Goal: Task Accomplishment & Management: Complete application form

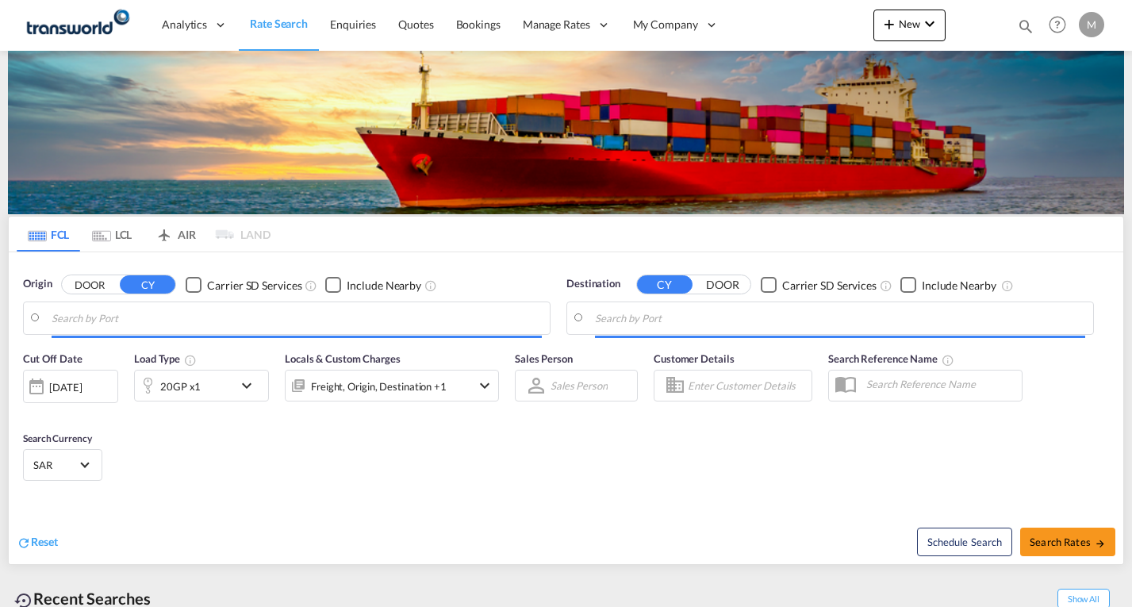
type input "Ad Dammam, SADMM"
type input "[GEOGRAPHIC_DATA], PKKHI"
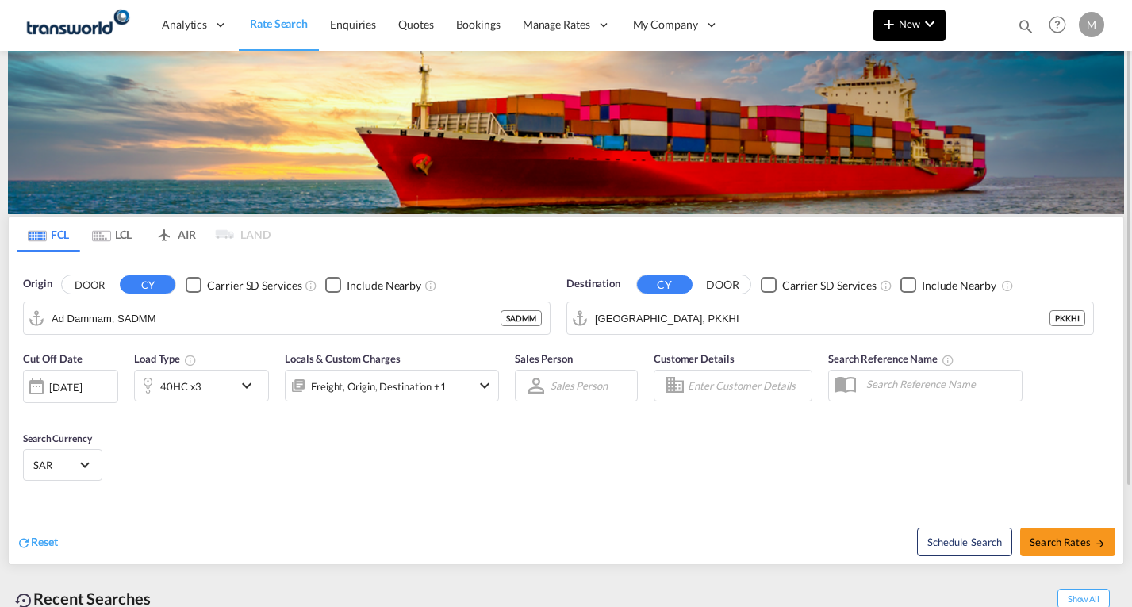
click at [895, 21] on md-icon "icon-plus 400-fg" at bounding box center [889, 23] width 19 height 19
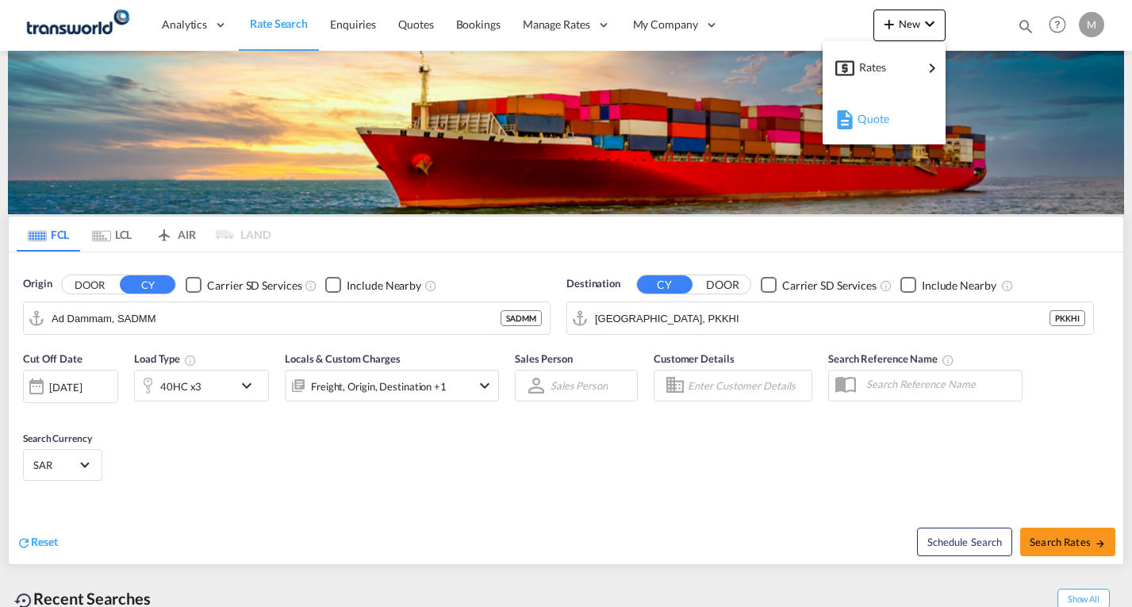
click at [872, 123] on span "Quote" at bounding box center [865, 119] width 17 height 32
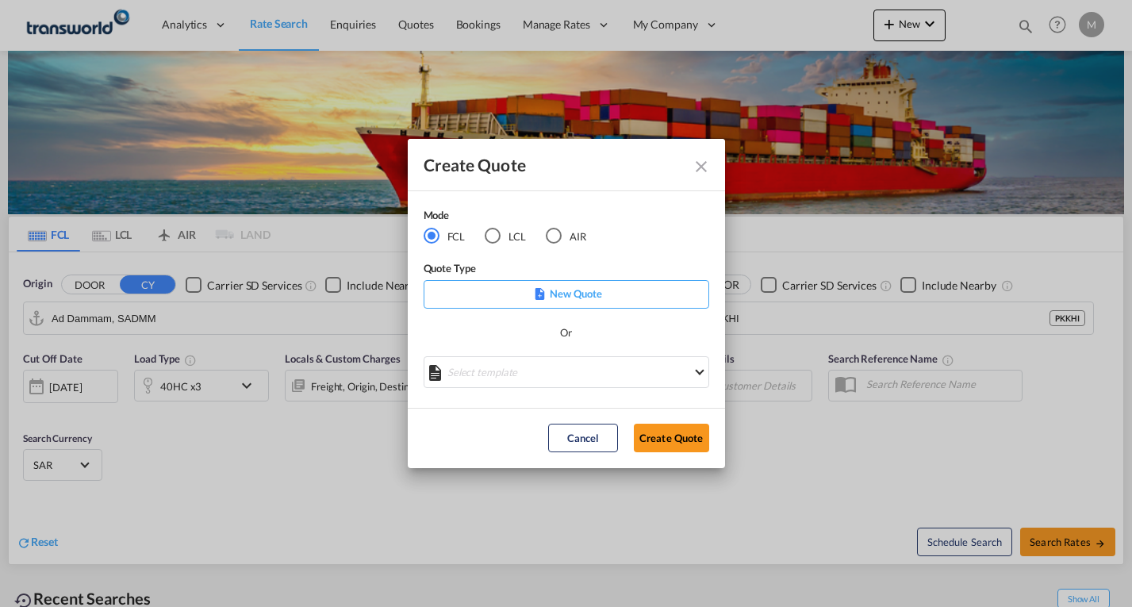
click at [531, 290] on p "New Quote" at bounding box center [566, 294] width 274 height 16
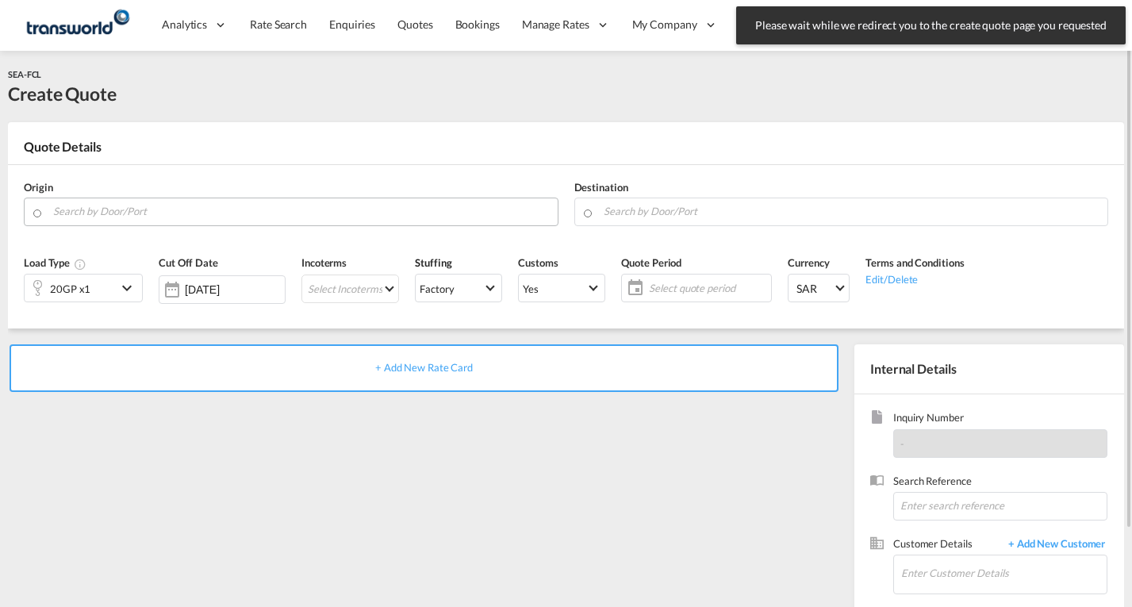
click at [86, 212] on input "Search by Door/Port" at bounding box center [301, 211] width 496 height 28
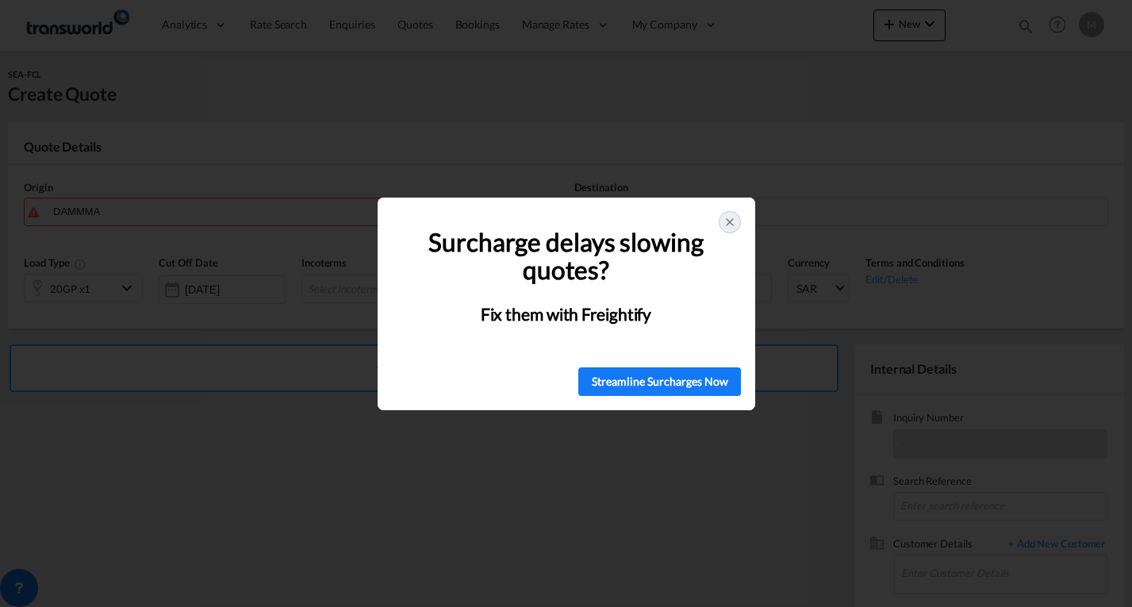
click at [731, 226] on icon at bounding box center [729, 222] width 13 height 13
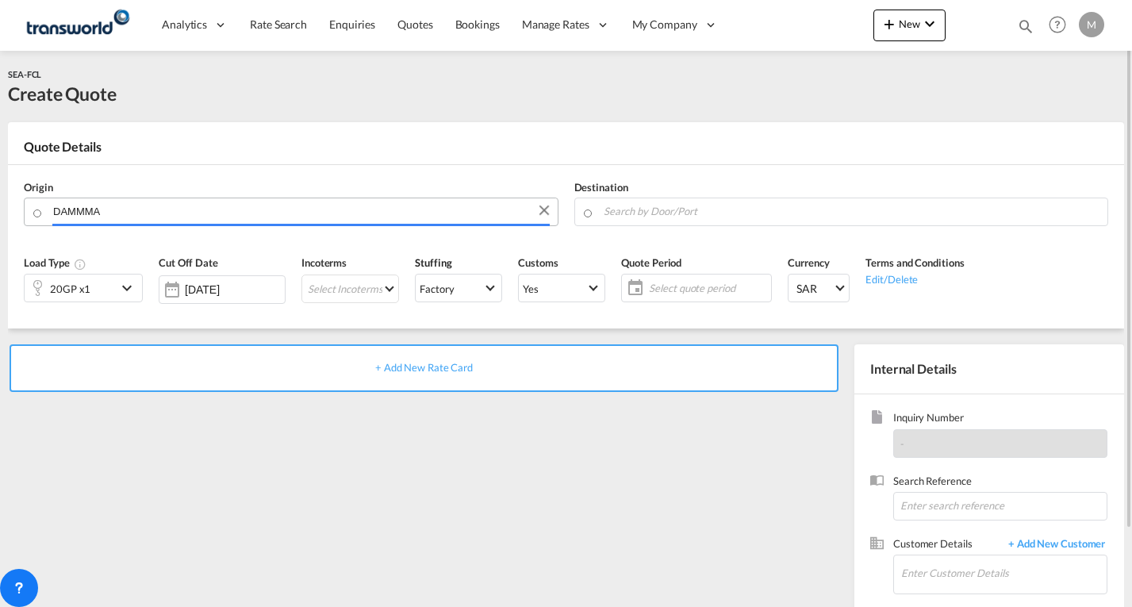
click at [184, 213] on input "DAMMMA" at bounding box center [301, 211] width 496 height 28
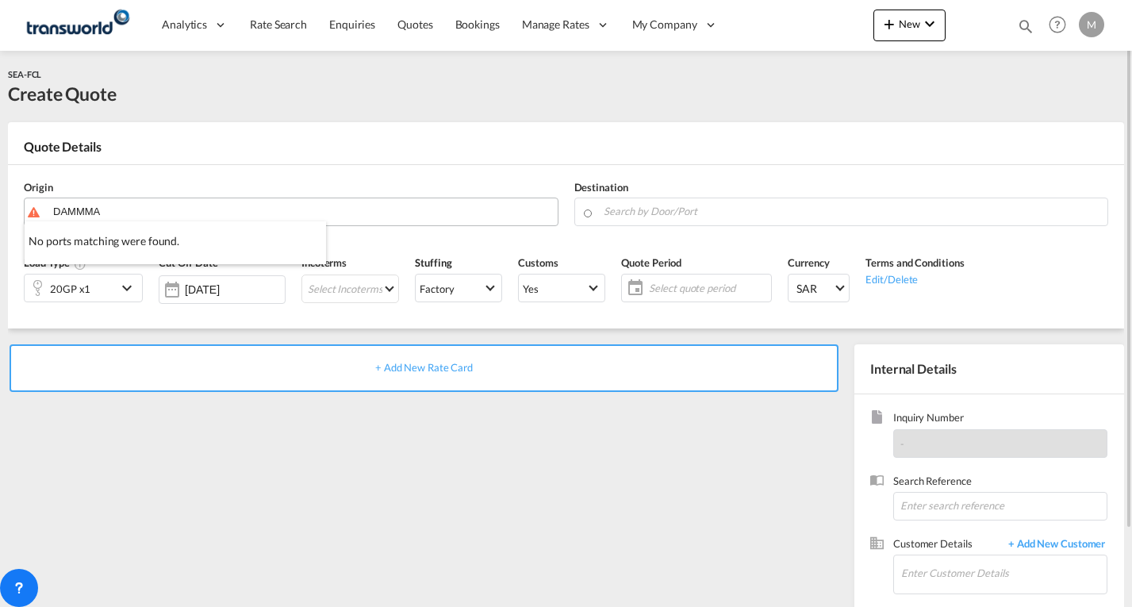
type input "D"
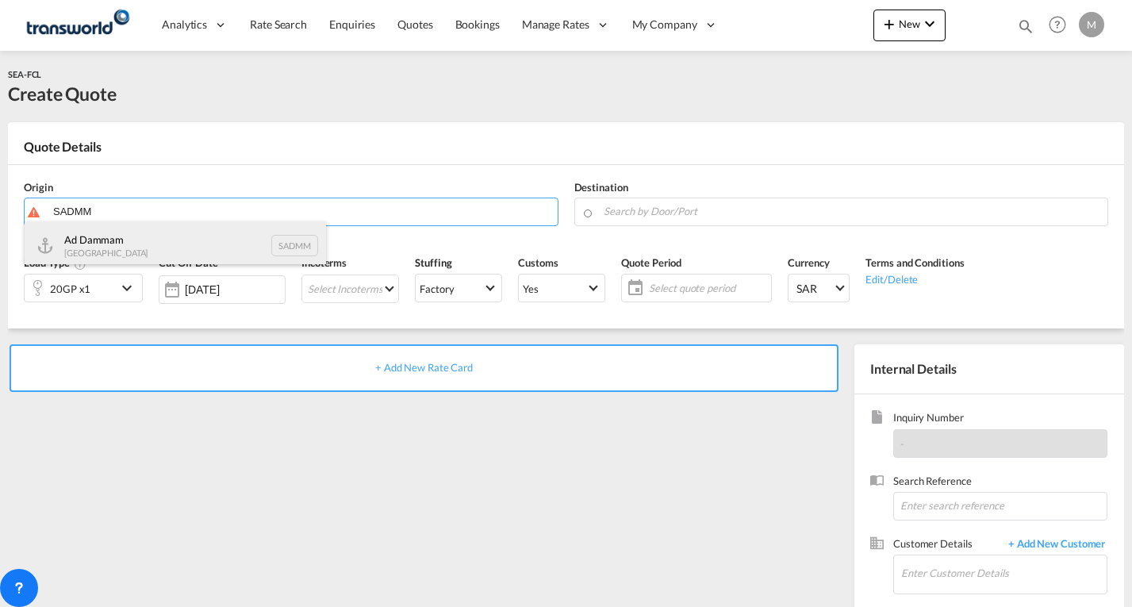
click at [100, 234] on div "Ad Dammam [GEOGRAPHIC_DATA] SADMM" at bounding box center [175, 245] width 301 height 48
type input "Ad Dammam, SADMM"
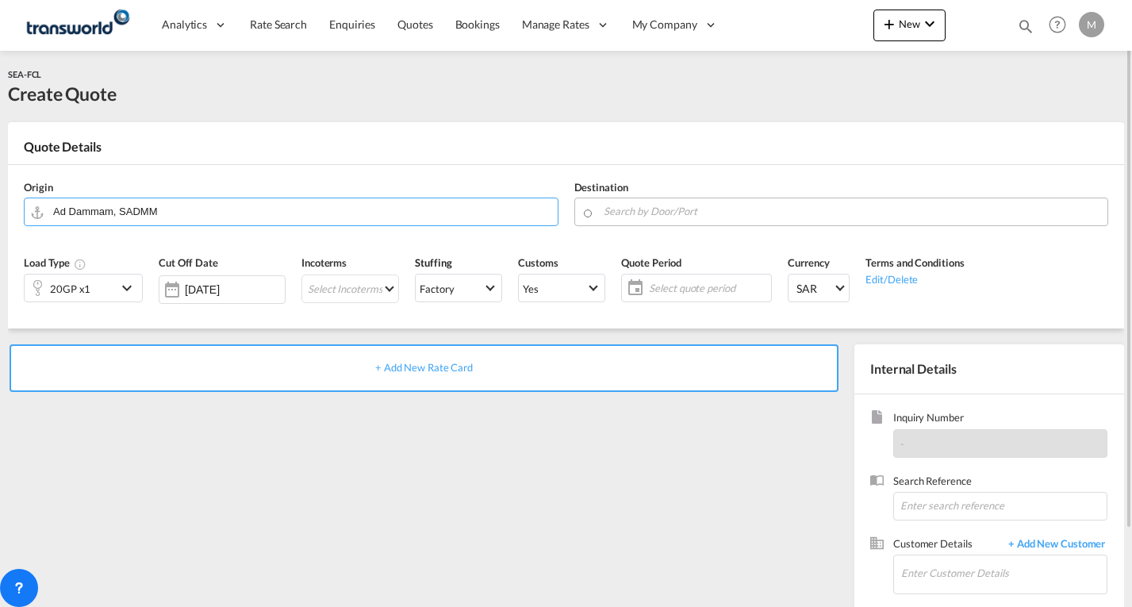
click at [618, 197] on input "Search by Door/Port" at bounding box center [852, 211] width 496 height 28
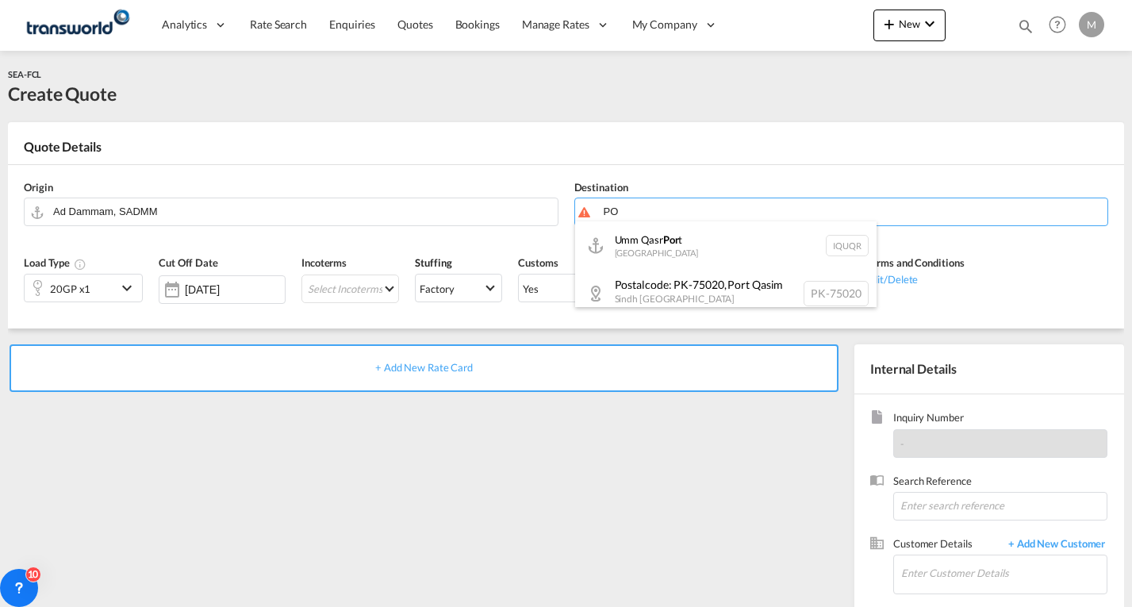
type input "P"
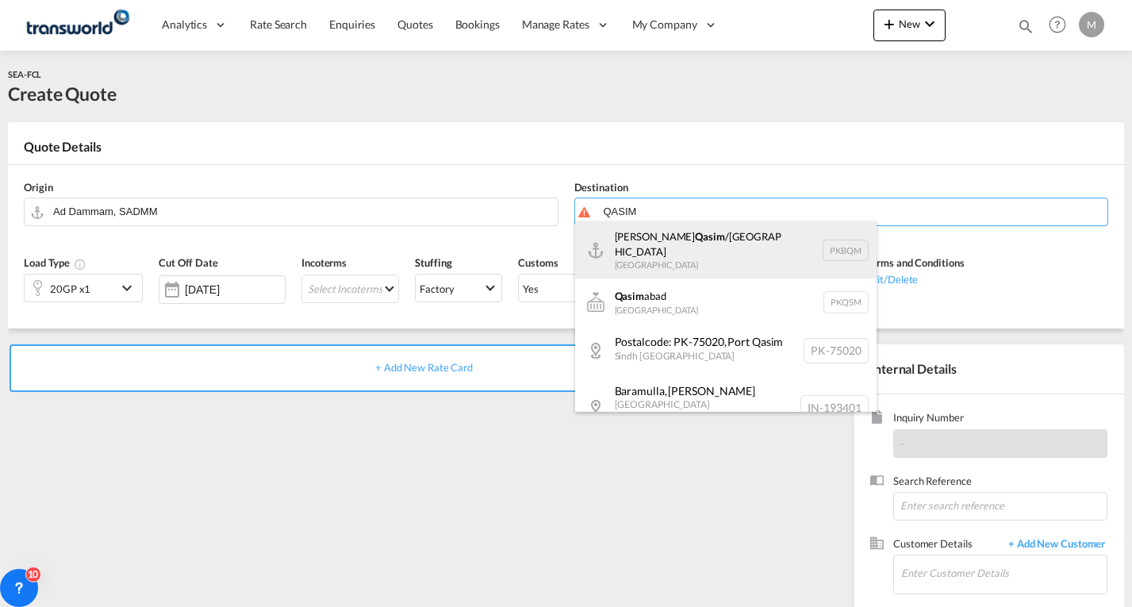
click at [674, 249] on div "[PERSON_NAME] /[GEOGRAPHIC_DATA] [GEOGRAPHIC_DATA] PKBQM" at bounding box center [725, 249] width 301 height 57
type input "[PERSON_NAME]/[GEOGRAPHIC_DATA], PKBQM"
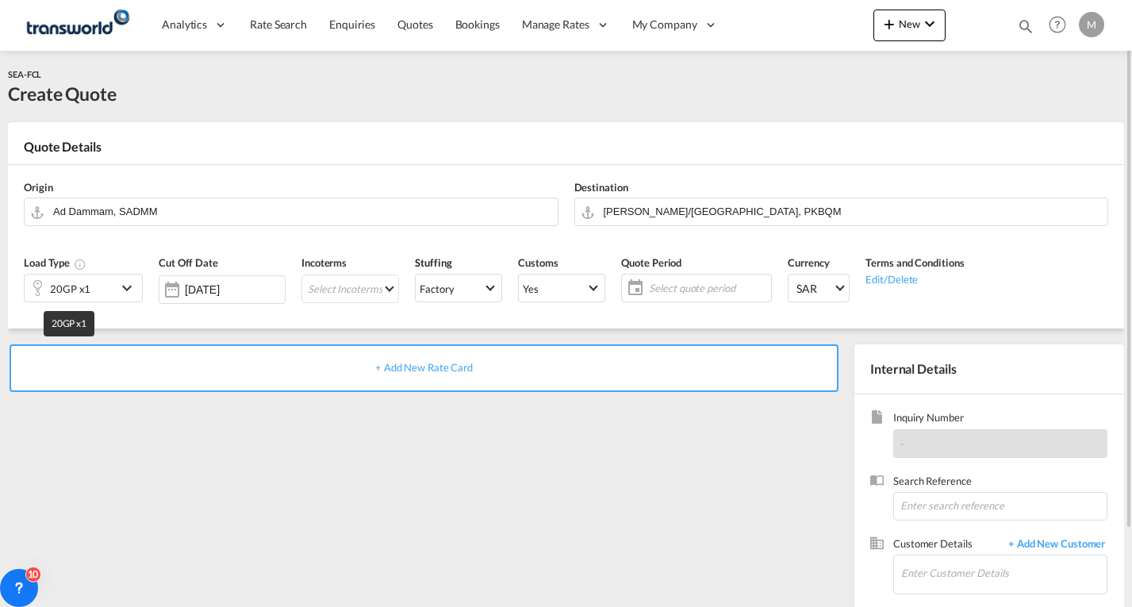
click at [79, 287] on div "20GP x1" at bounding box center [70, 289] width 40 height 22
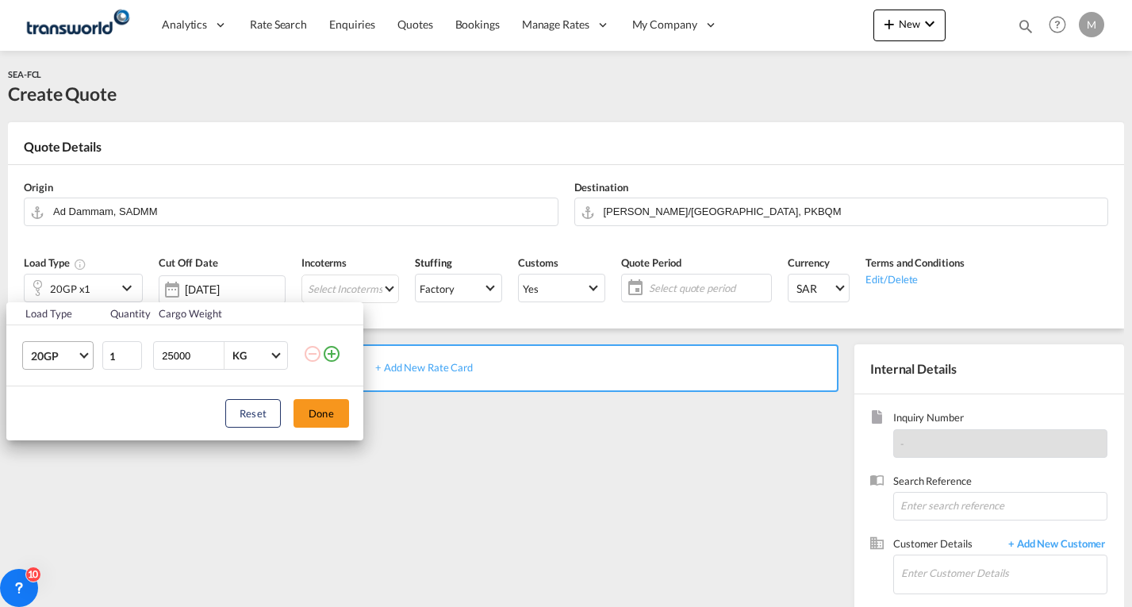
click at [63, 362] on span "20GP" at bounding box center [54, 356] width 46 height 16
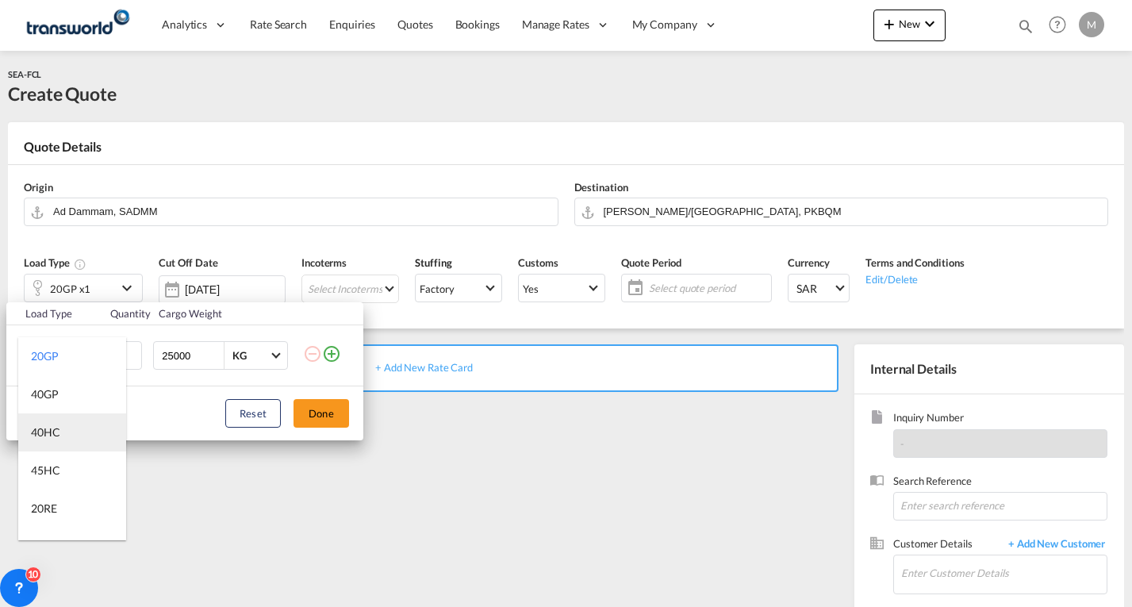
click at [54, 432] on div "40HC" at bounding box center [45, 432] width 29 height 16
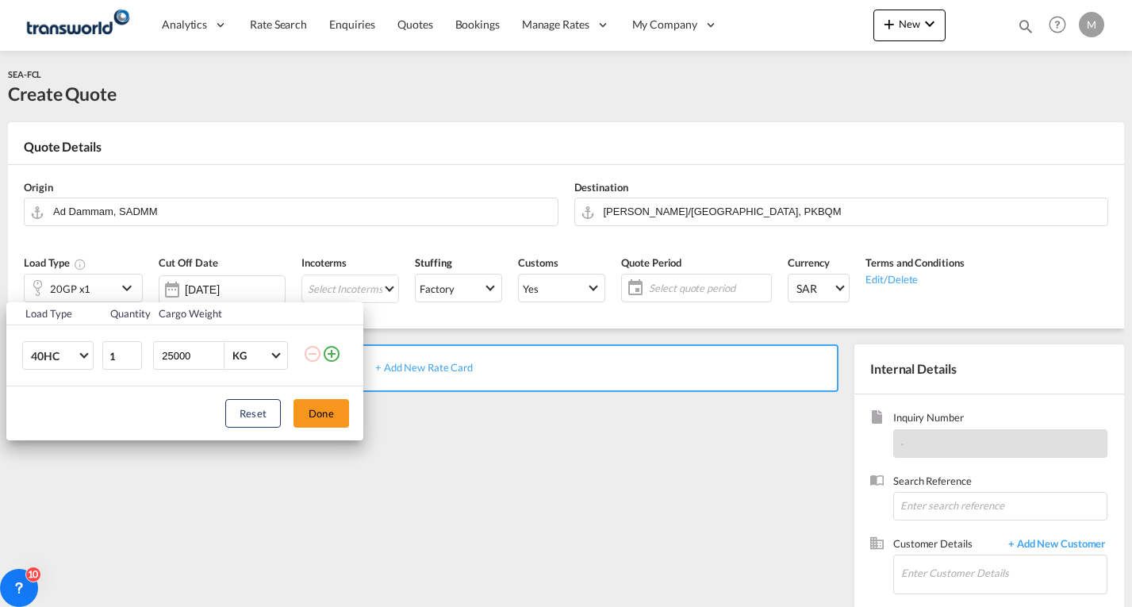
drag, startPoint x: 206, startPoint y: 355, endPoint x: 117, endPoint y: 370, distance: 90.9
click at [117, 370] on tr "40HC 1 25000 KG KG" at bounding box center [184, 355] width 357 height 61
type input "12000"
click at [320, 413] on button "Done" at bounding box center [321, 413] width 56 height 29
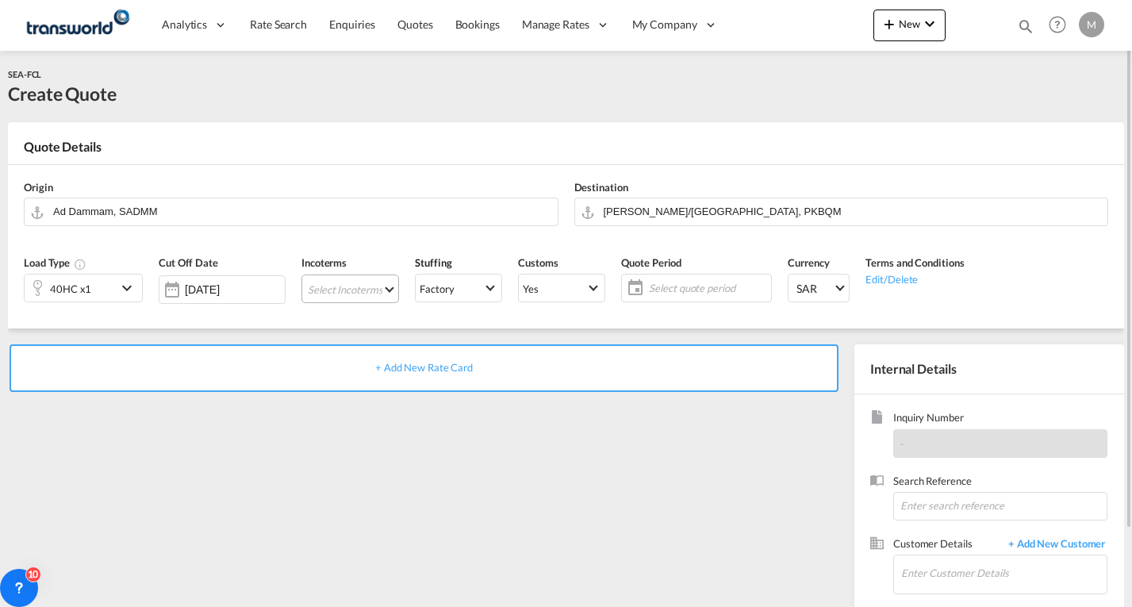
click at [354, 286] on md-select "Select Incoterms CIP - export Carriage and Insurance Paid to CIF - import Cost,…" at bounding box center [350, 288] width 98 height 29
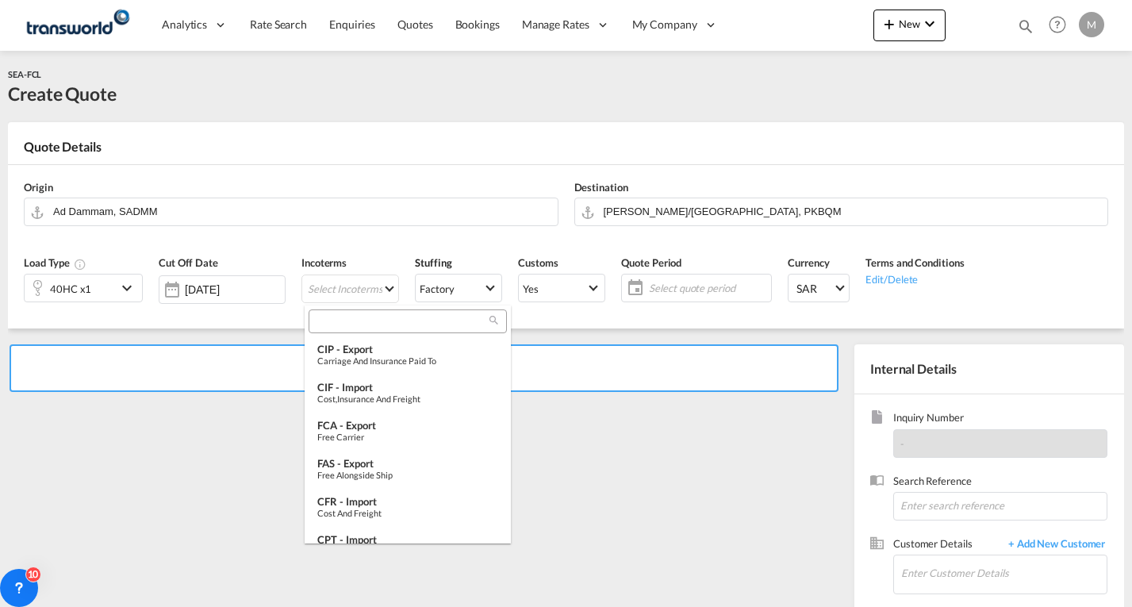
click at [354, 320] on input "search" at bounding box center [401, 321] width 176 height 14
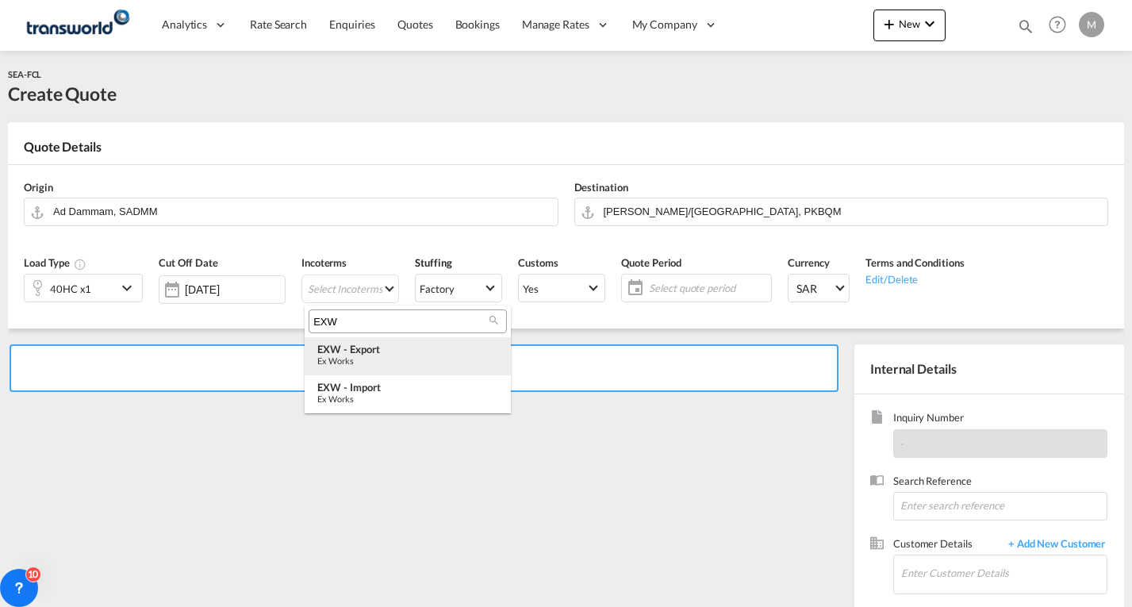
type input "EXW"
click at [353, 362] on div "Ex Works" at bounding box center [407, 360] width 181 height 10
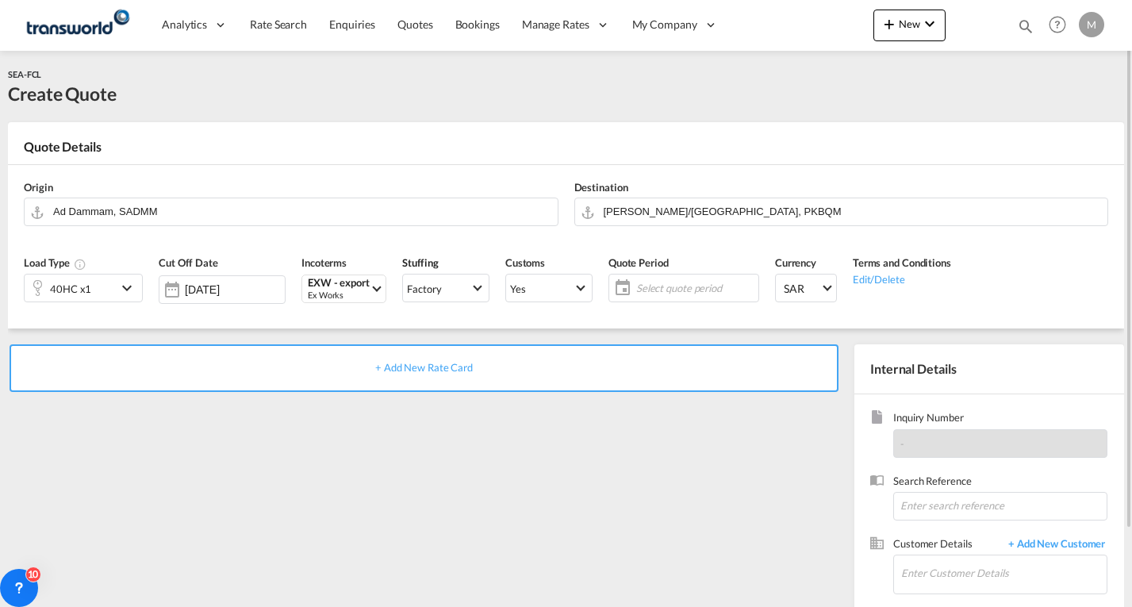
click at [649, 284] on span "Select quote period" at bounding box center [695, 288] width 118 height 14
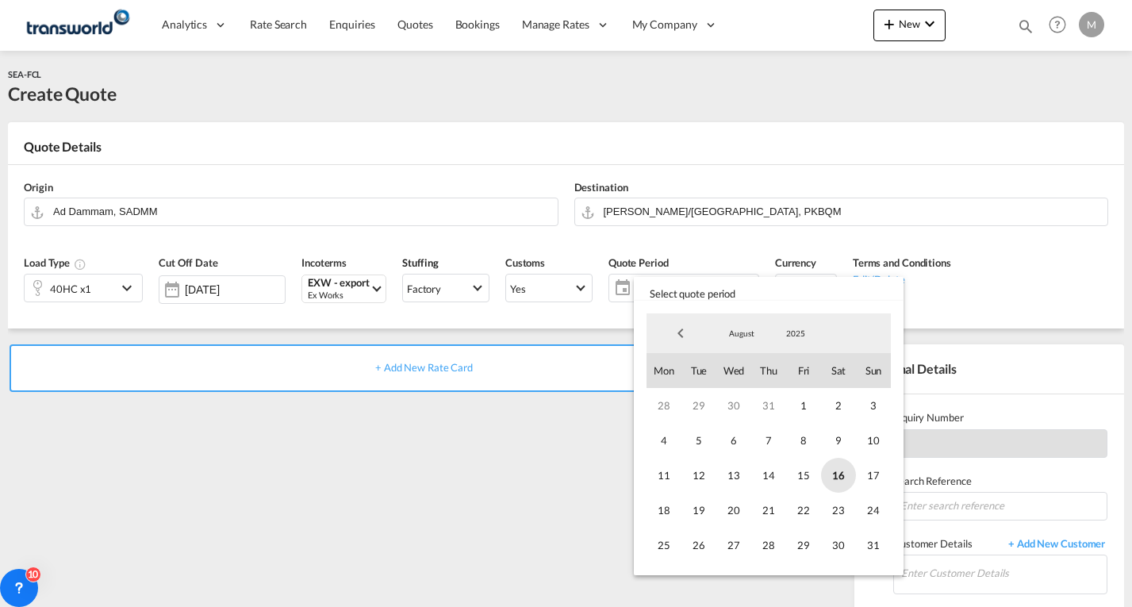
click at [836, 476] on span "16" at bounding box center [838, 475] width 35 height 35
click at [871, 542] on span "31" at bounding box center [873, 544] width 35 height 35
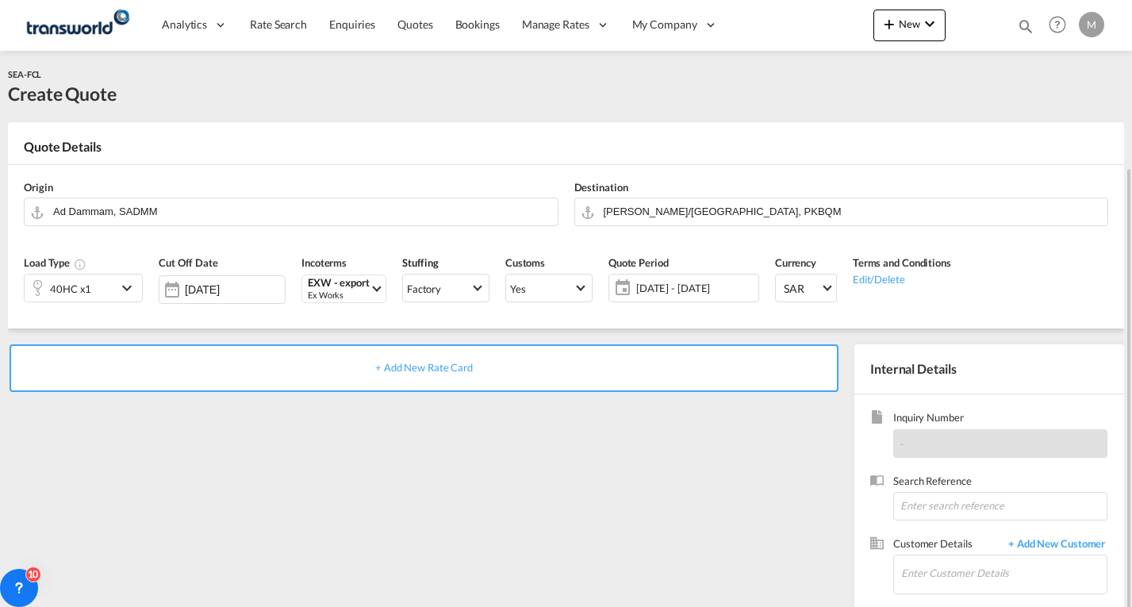
scroll to position [89, 0]
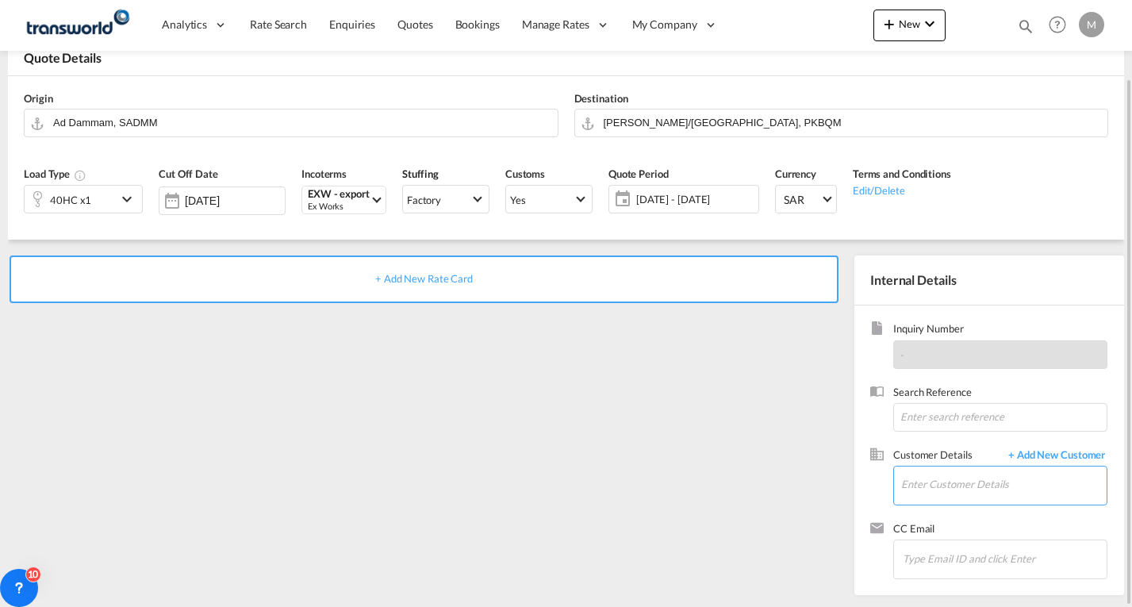
click at [921, 477] on input "Enter Customer Details" at bounding box center [1003, 484] width 205 height 36
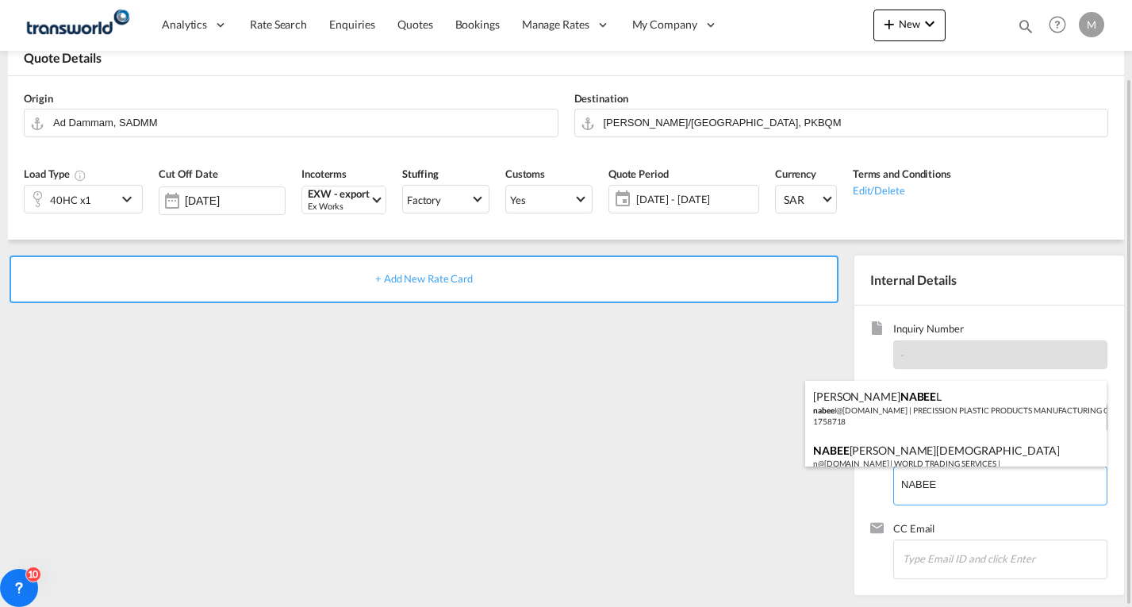
click at [910, 409] on div "[PERSON_NAME] L nabee l@[DOMAIN_NAME] | PRECISSION PLASTIC PRODUCTS MANUFACTURI…" at bounding box center [955, 408] width 301 height 54
type input "PRECISSION PLASTIC PRODUCTS MANUFACTURING CO LTD, [PERSON_NAME], [PERSON_NAME][…"
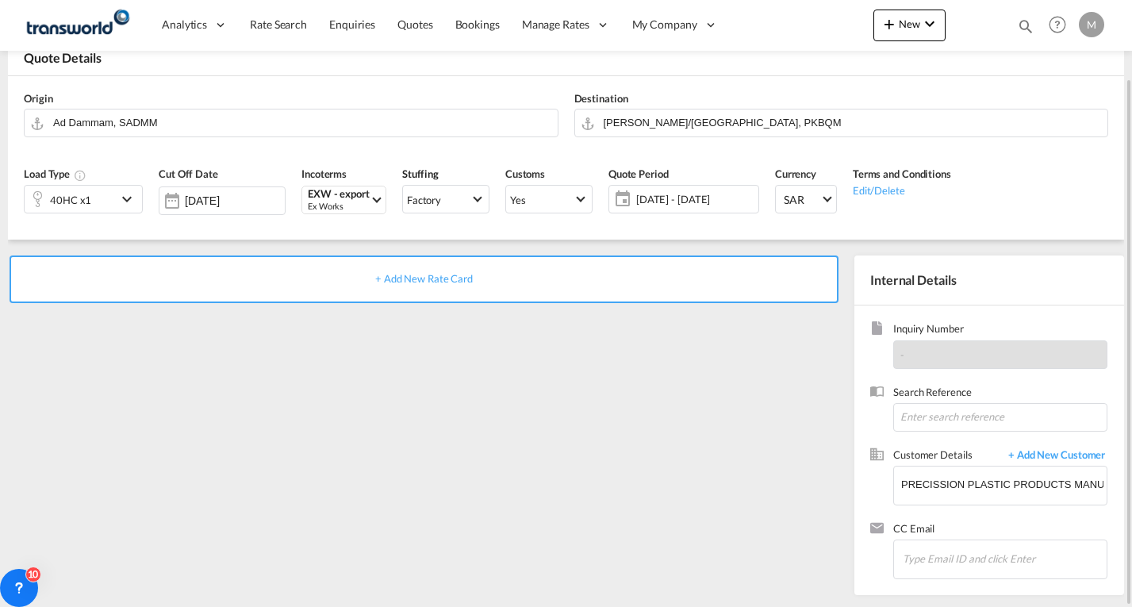
click at [421, 286] on div "+ Add New Rate Card" at bounding box center [424, 279] width 829 height 48
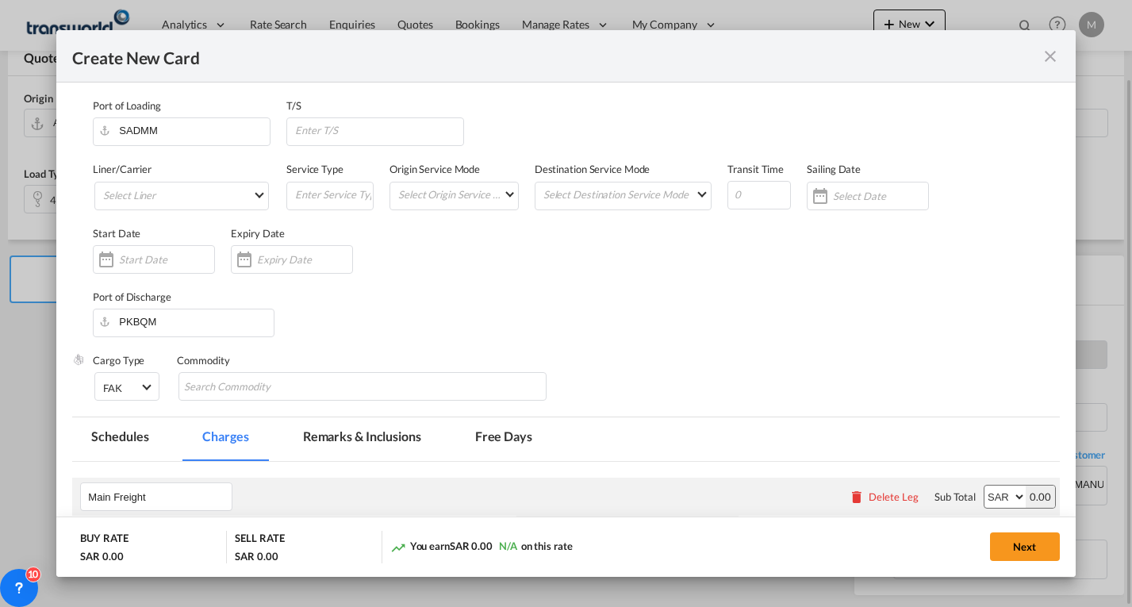
type input "Basic Ocean Freight"
select select "per equipment"
click at [143, 194] on md-select "Select Liner 2HM LOGISTICS D.O.O 2HM LOGISTICS D.O.O. / TWKS-KOPER 3P LOGISTICS…" at bounding box center [181, 196] width 174 height 29
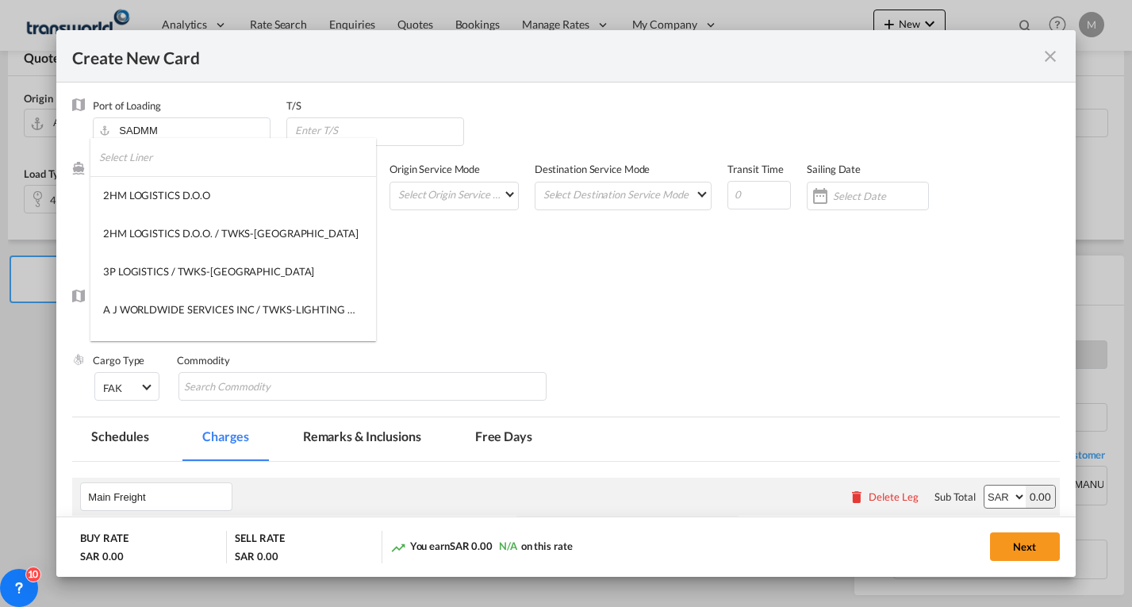
click at [141, 163] on input "search" at bounding box center [237, 157] width 277 height 38
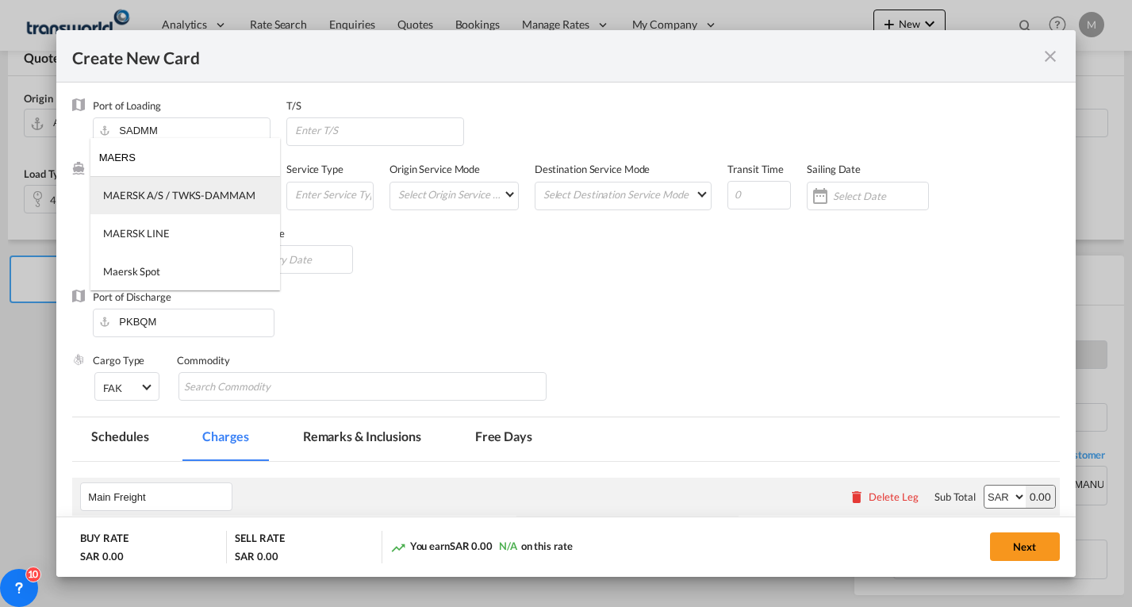
type input "MAERS"
click at [155, 191] on div "MAERSK A/S / TWKS-DAMMAM" at bounding box center [179, 195] width 152 height 14
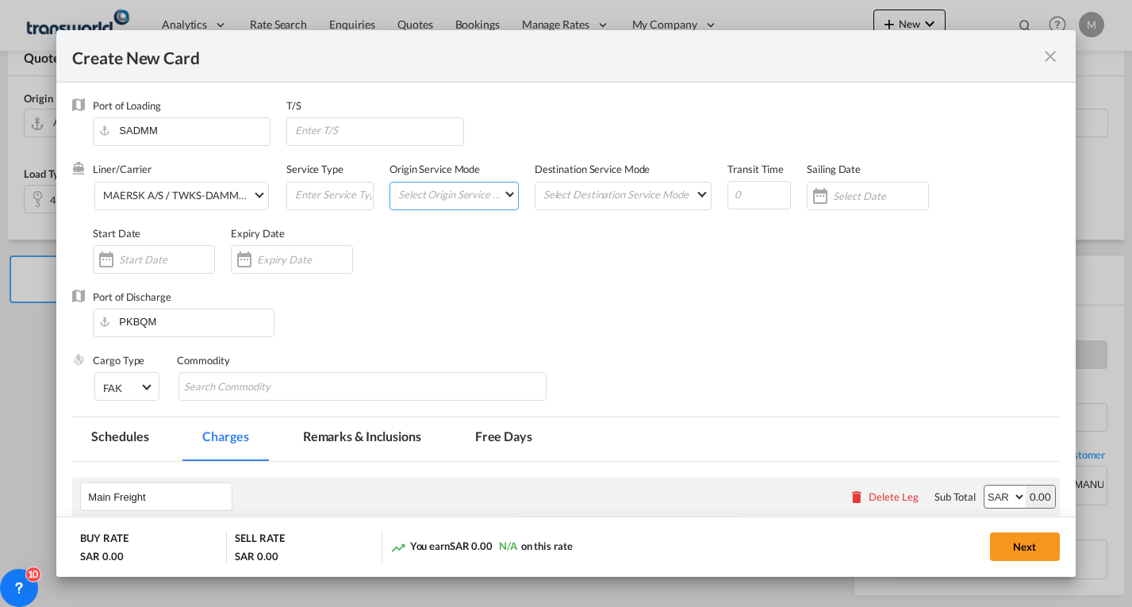
click at [444, 197] on md-select "Select Origin Service Mode SD [GEOGRAPHIC_DATA]" at bounding box center [457, 193] width 121 height 22
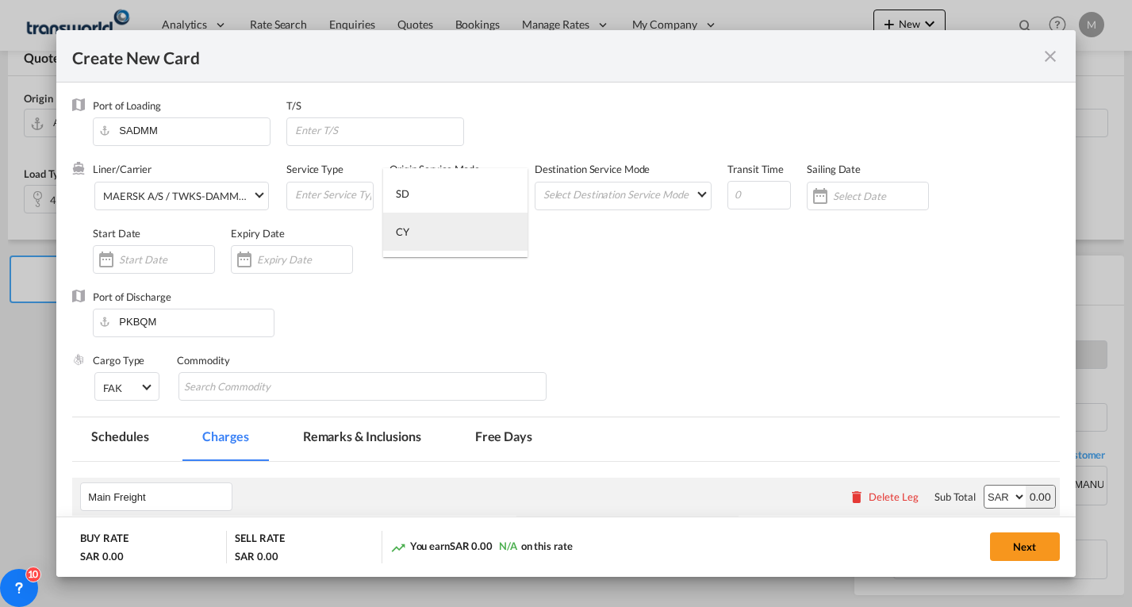
click at [405, 234] on div "CY" at bounding box center [402, 231] width 13 height 14
click at [319, 191] on input "Create New CardPort ..." at bounding box center [332, 194] width 79 height 24
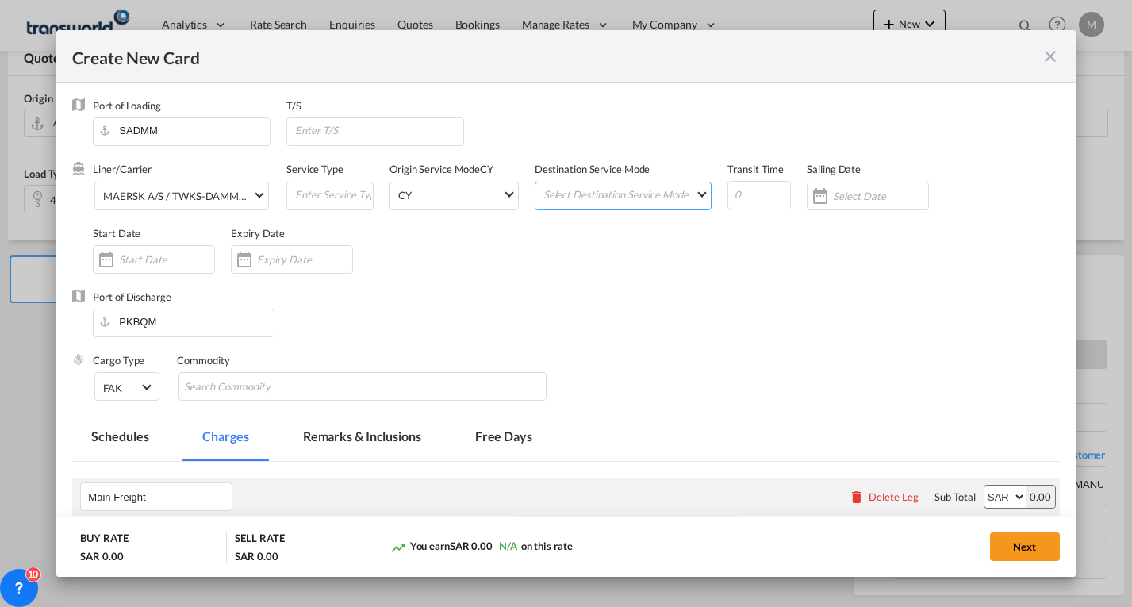
click at [599, 190] on md-select "Select Destination Service Mode SD [GEOGRAPHIC_DATA]" at bounding box center [627, 193] width 170 height 22
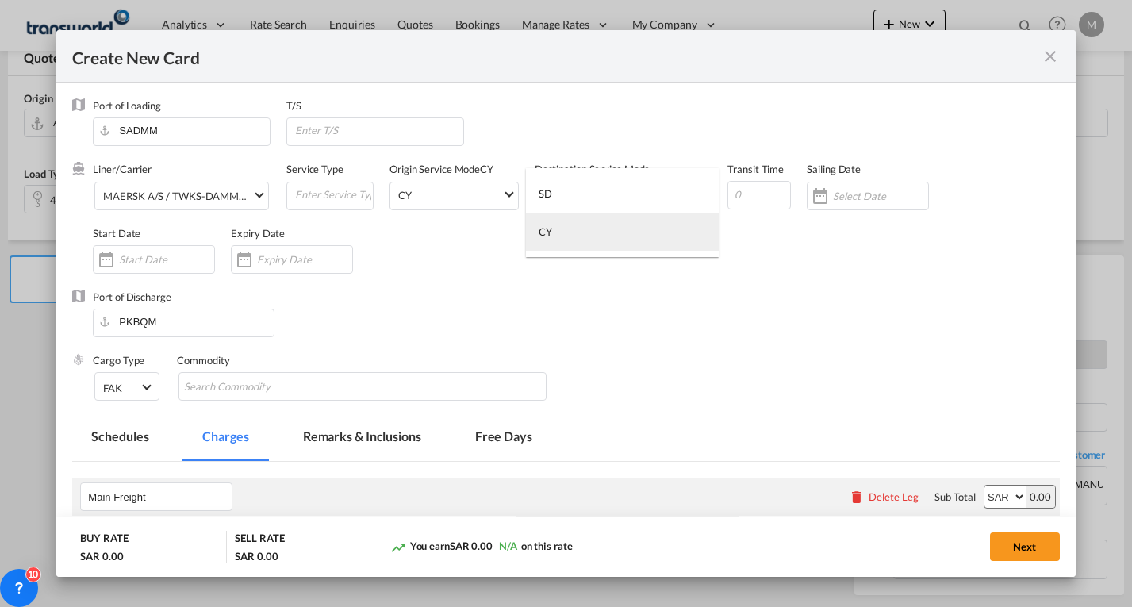
click at [555, 228] on md-option "CY" at bounding box center [622, 232] width 193 height 38
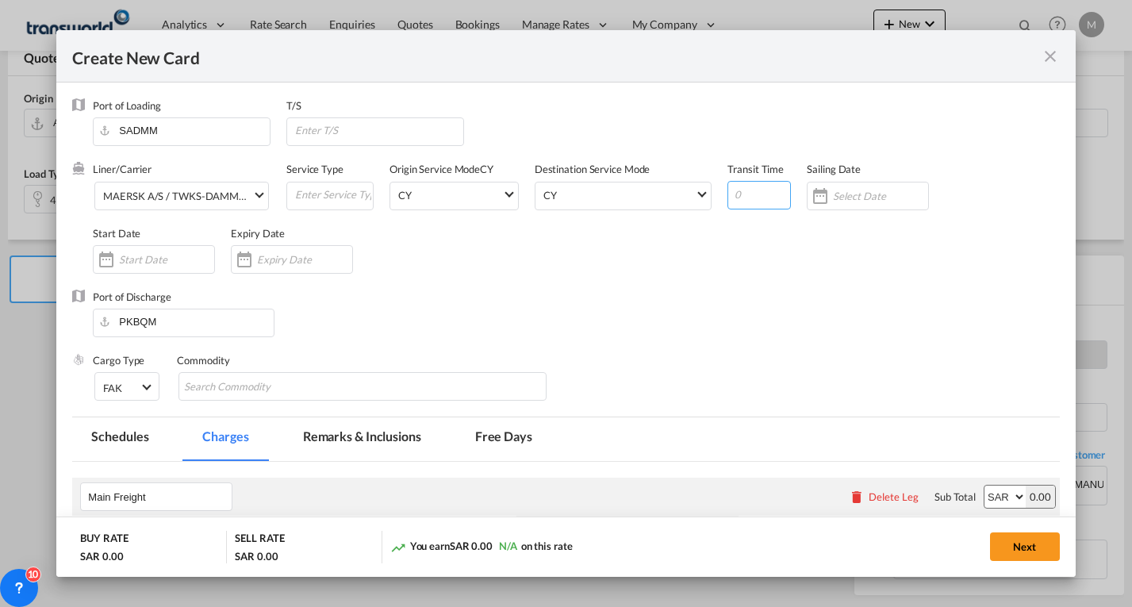
click at [761, 186] on input "Create New CardPort ..." at bounding box center [758, 195] width 63 height 29
type input "8"
click at [851, 199] on input "Create New CardPort ..." at bounding box center [880, 196] width 95 height 13
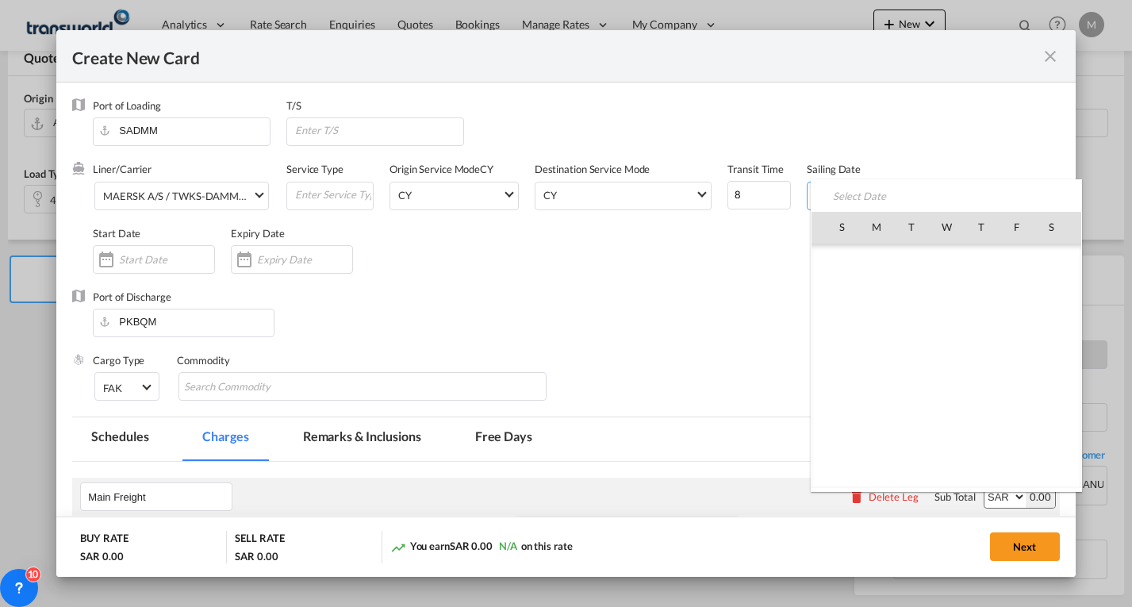
scroll to position [367163, 0]
drag, startPoint x: 949, startPoint y: 364, endPoint x: 928, endPoint y: 368, distance: 21.8
click at [949, 364] on span "20" at bounding box center [946, 367] width 32 height 32
type input "[DATE]"
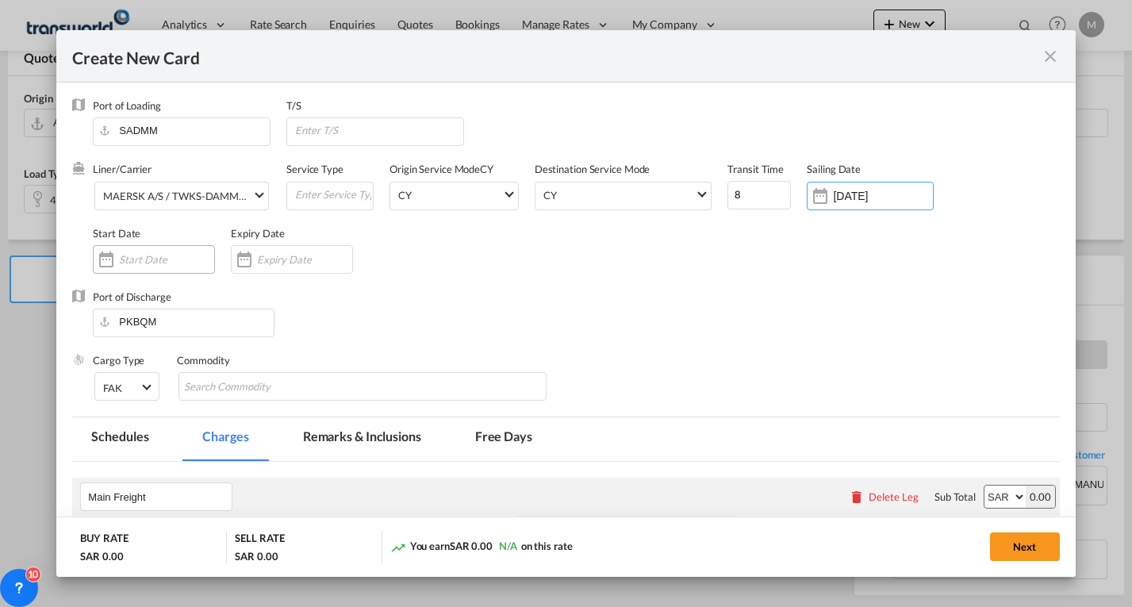
click at [140, 258] on input "Create New CardPort ..." at bounding box center [166, 259] width 95 height 13
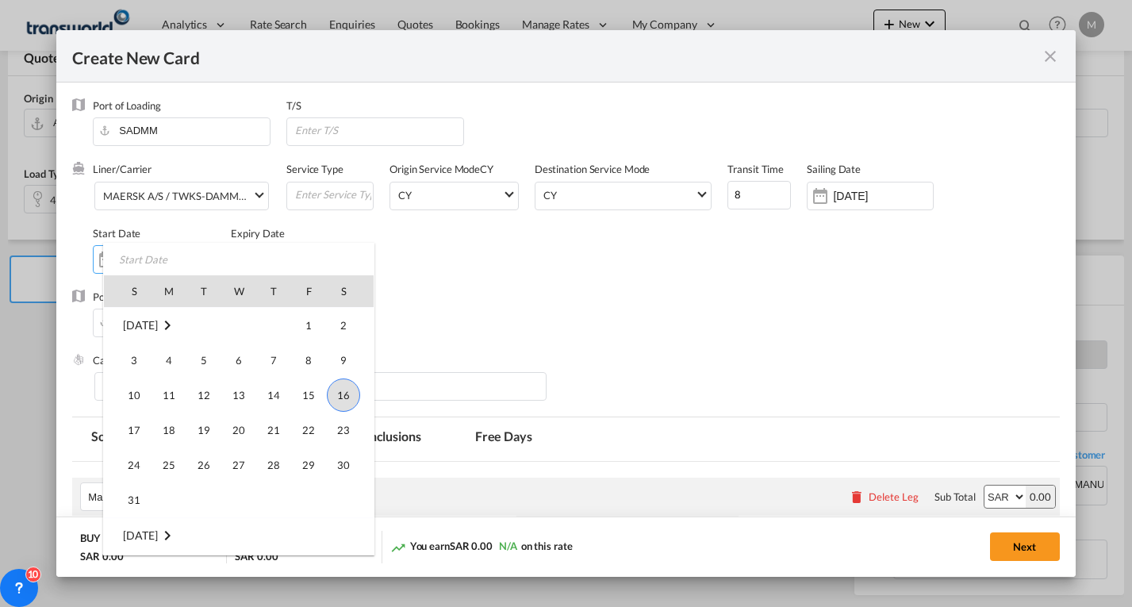
click at [345, 396] on span "16" at bounding box center [343, 394] width 33 height 33
type input "[DATE]"
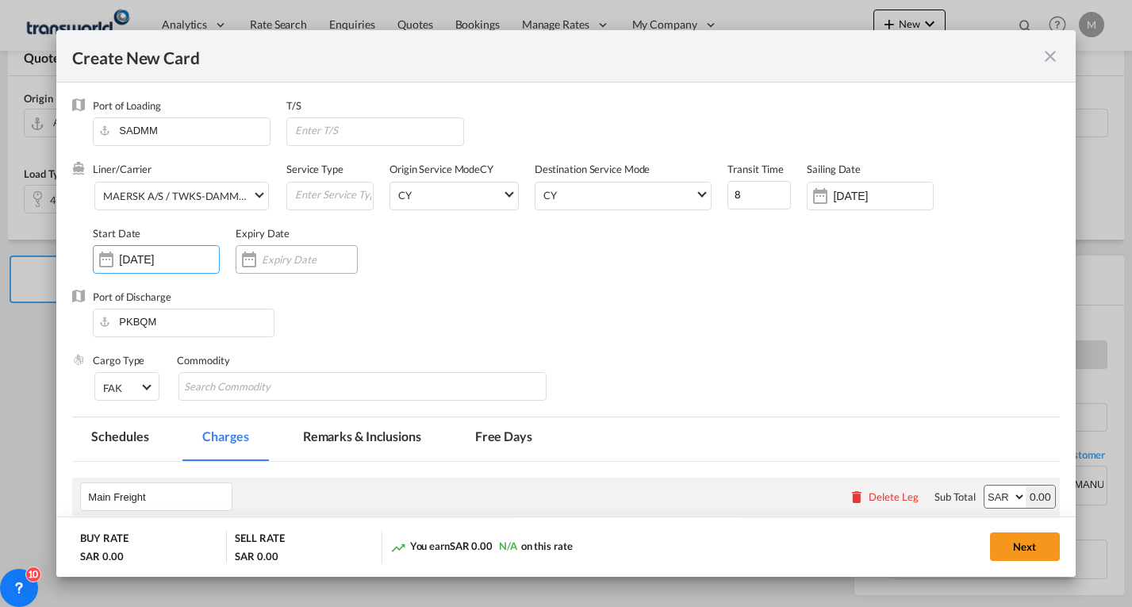
click at [286, 266] on input "Create New CardPort ..." at bounding box center [309, 259] width 95 height 13
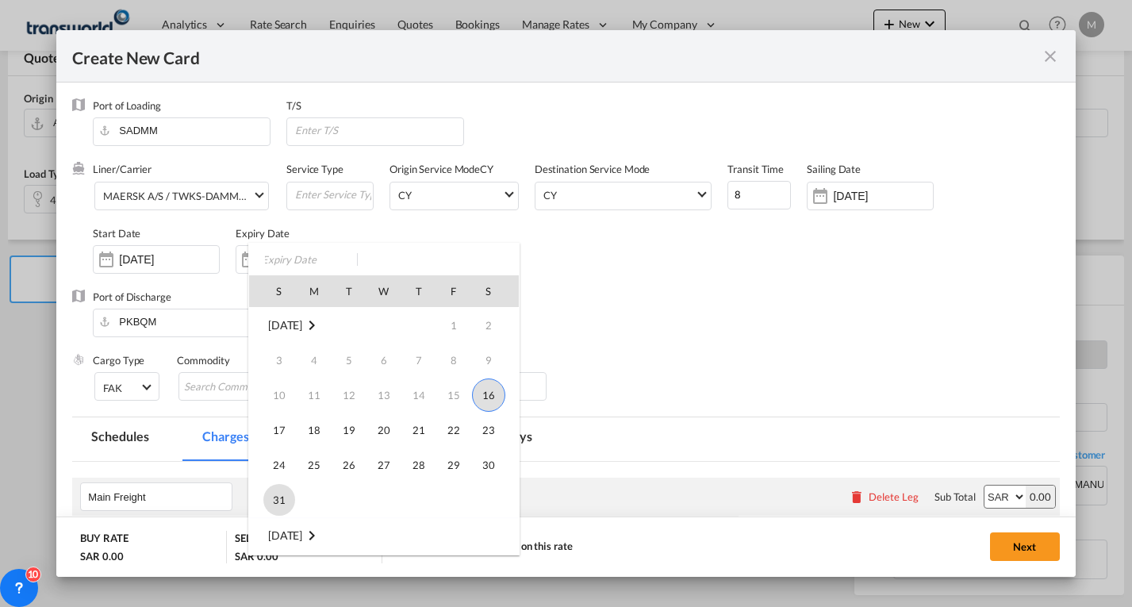
click at [282, 495] on span "31" at bounding box center [279, 500] width 32 height 32
type input "[DATE]"
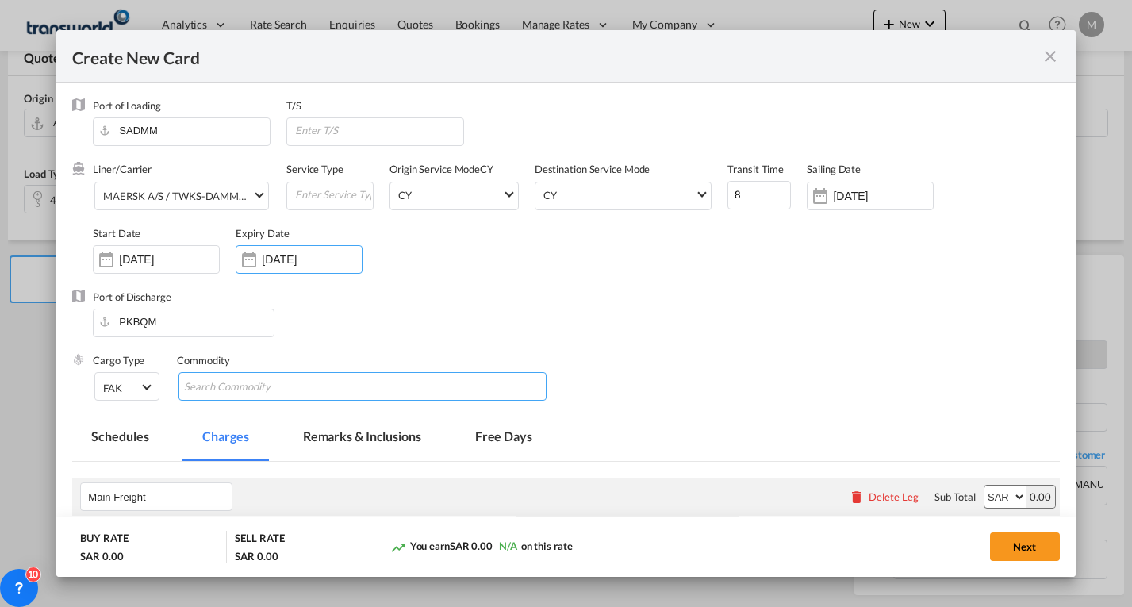
click at [200, 378] on input "Search Commodity" at bounding box center [256, 386] width 145 height 25
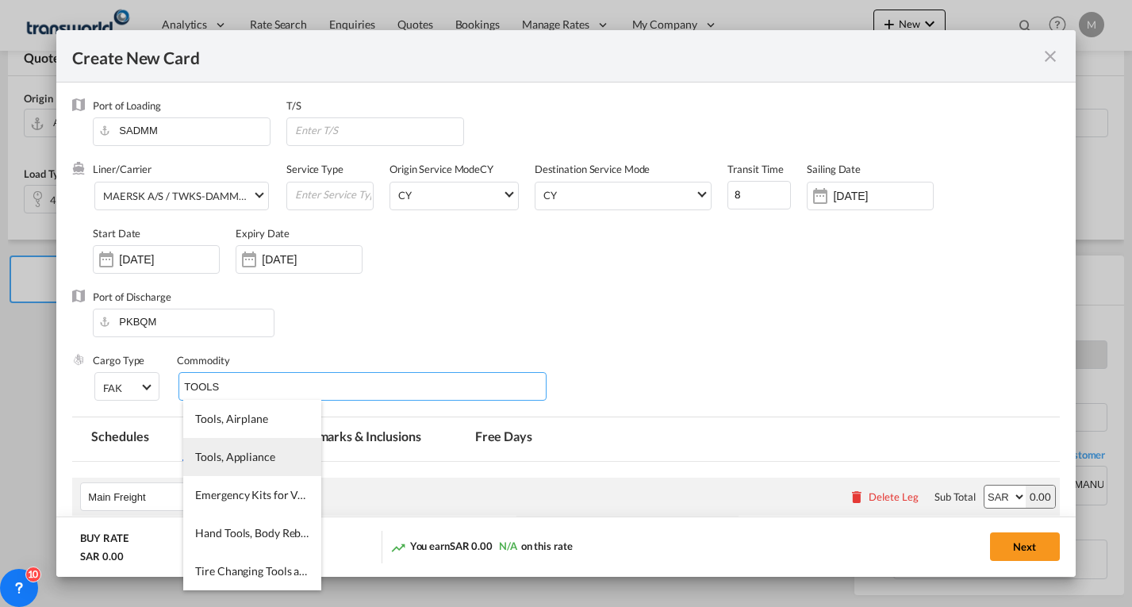
type input "TOOLS"
click at [237, 462] on span "Tools, Appliance" at bounding box center [234, 456] width 79 height 13
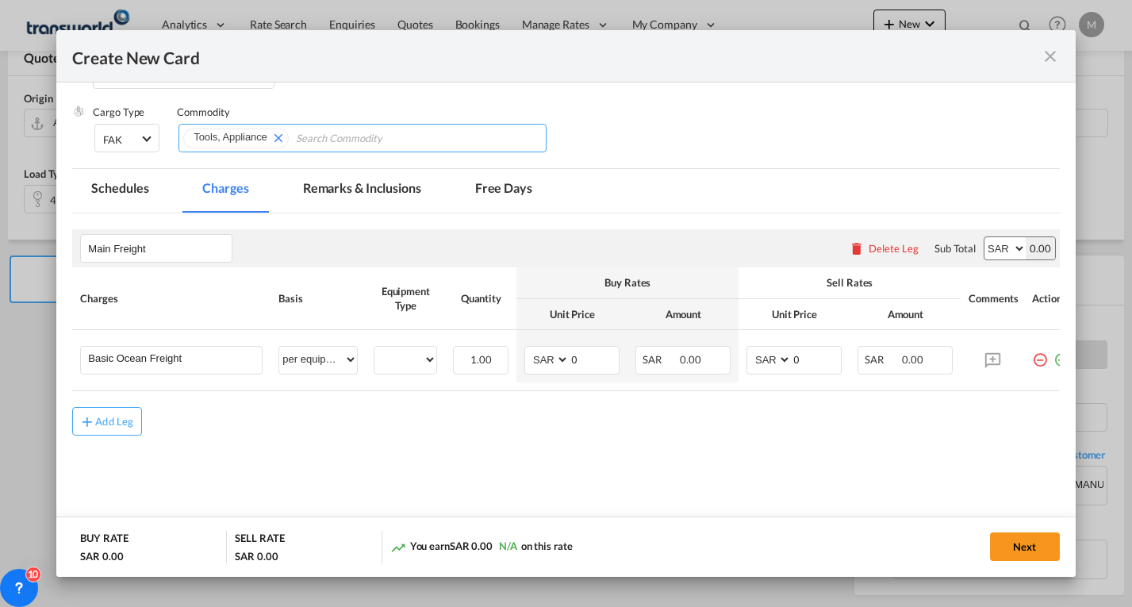
scroll to position [254, 0]
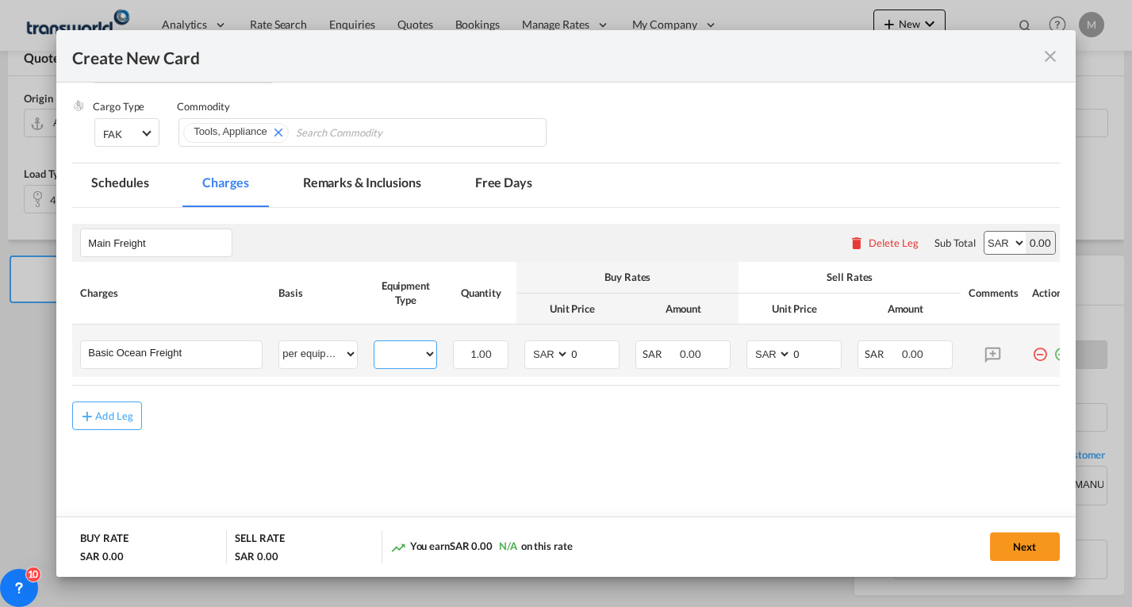
click at [426, 358] on select "40HC" at bounding box center [405, 353] width 62 height 21
select select "40HC"
click at [374, 343] on select "40HC" at bounding box center [405, 353] width 62 height 21
click at [541, 364] on select "AED AFN ALL AMD ANG AOA ARS AUD AWG AZN BAM BBD BDT BGN BHD BIF BMD BND [PERSON…" at bounding box center [547, 353] width 41 height 21
select select "string:USD"
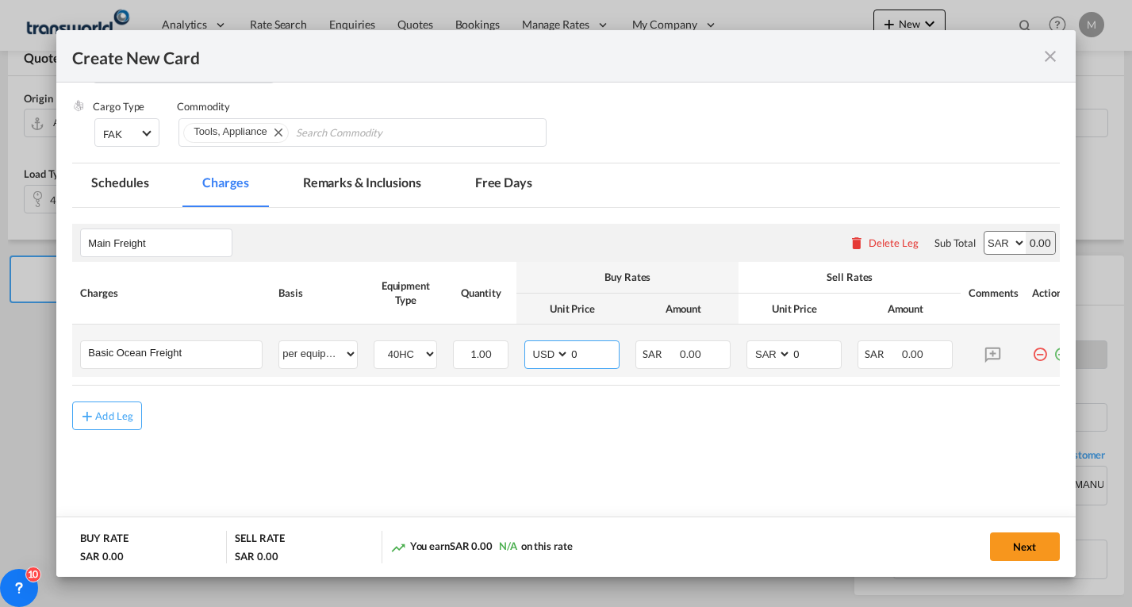
click at [527, 343] on select "AED AFN ALL AMD ANG AOA ARS AUD AWG AZN BAM BBD BDT BGN BHD BIF BMD BND [PERSON…" at bounding box center [547, 353] width 41 height 21
click at [583, 357] on input "0" at bounding box center [593, 353] width 49 height 24
type input "900"
click at [771, 356] on select "AED AFN ALL AMD ANG AOA ARS AUD AWG AZN BAM BBD BDT BGN BHD BIF BMD BND [PERSON…" at bounding box center [769, 353] width 41 height 21
select select "string:USD"
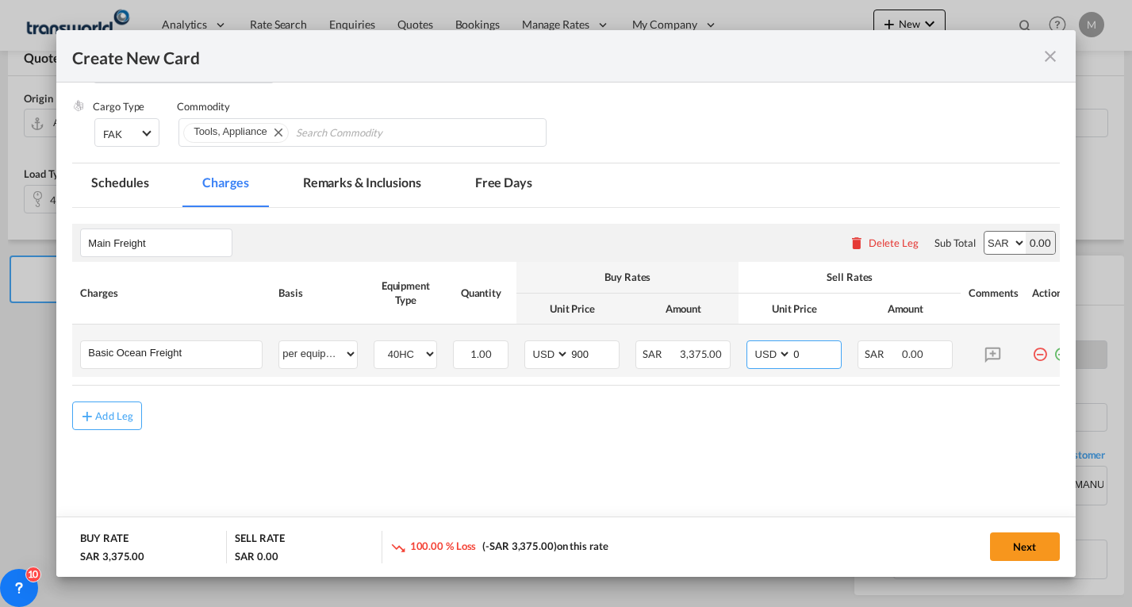
click at [749, 343] on select "AED AFN ALL AMD ANG AOA ARS AUD AWG AZN BAM BBD BDT BGN BHD BIF BMD BND [PERSON…" at bounding box center [769, 353] width 41 height 21
click at [805, 351] on input "0" at bounding box center [815, 353] width 49 height 24
type input "1700"
click at [592, 355] on input "900" at bounding box center [593, 353] width 49 height 24
type input "9"
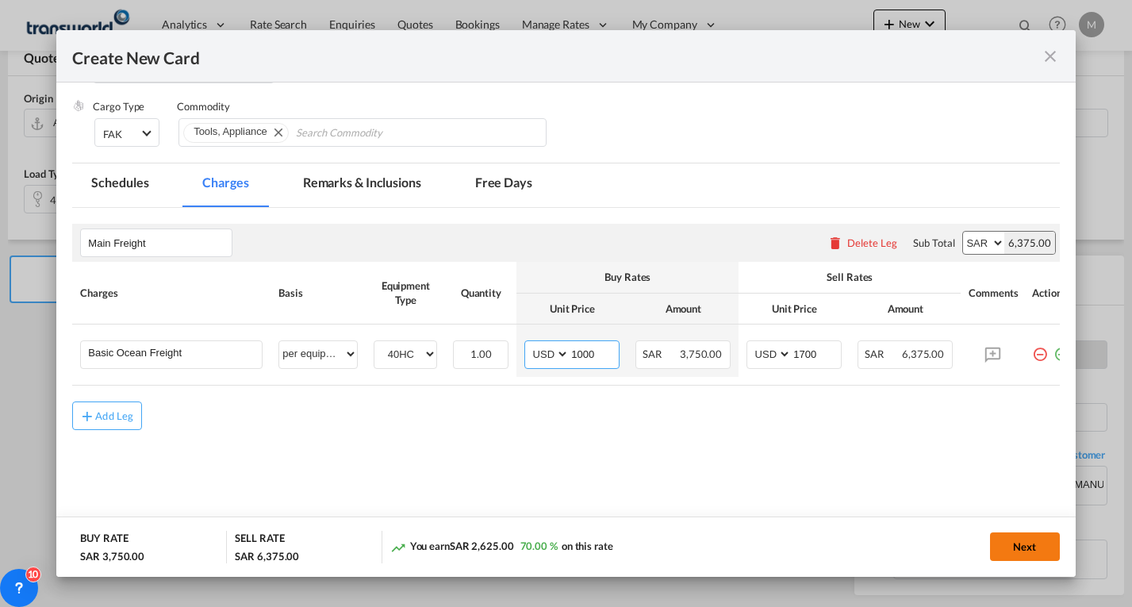
type input "1000"
click at [1012, 553] on button "Next" at bounding box center [1025, 546] width 70 height 29
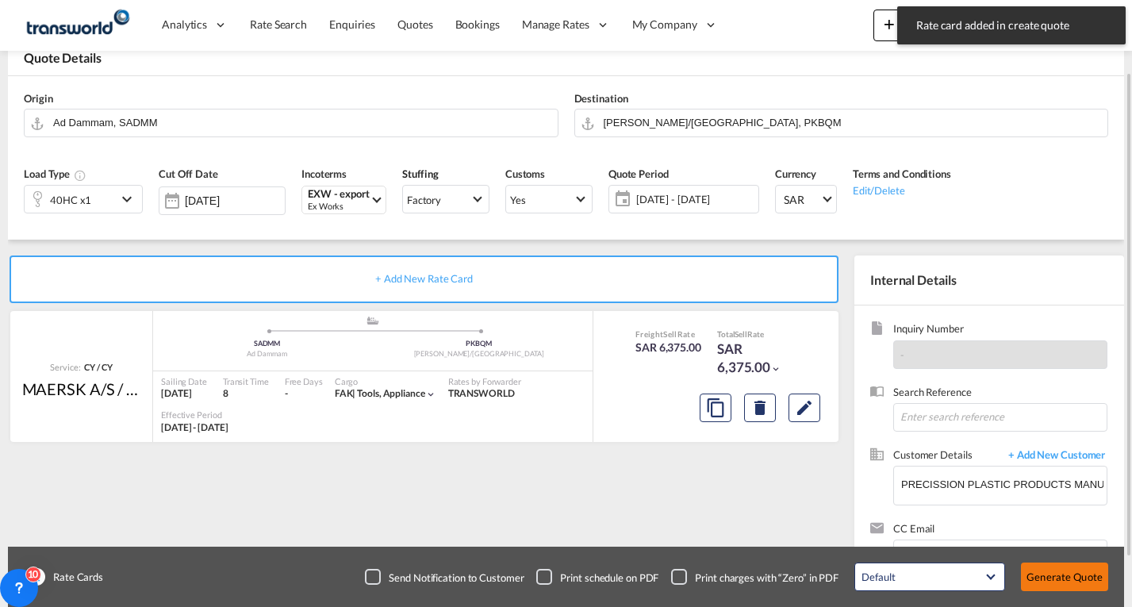
click at [1051, 583] on button "Generate Quote" at bounding box center [1064, 576] width 87 height 29
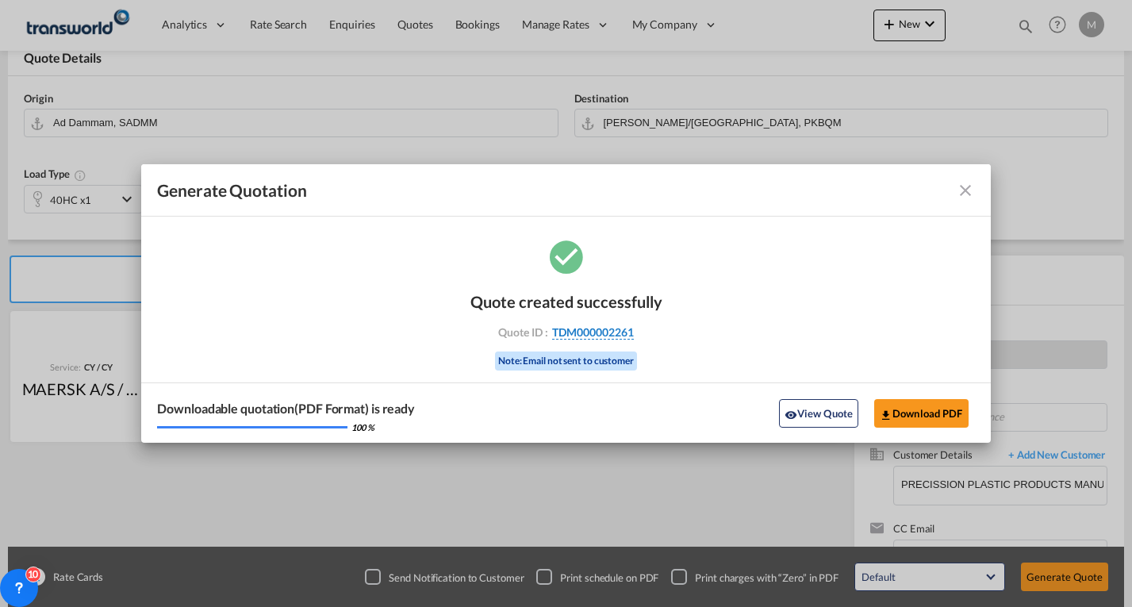
click at [604, 328] on span "TDM000002261" at bounding box center [593, 332] width 82 height 14
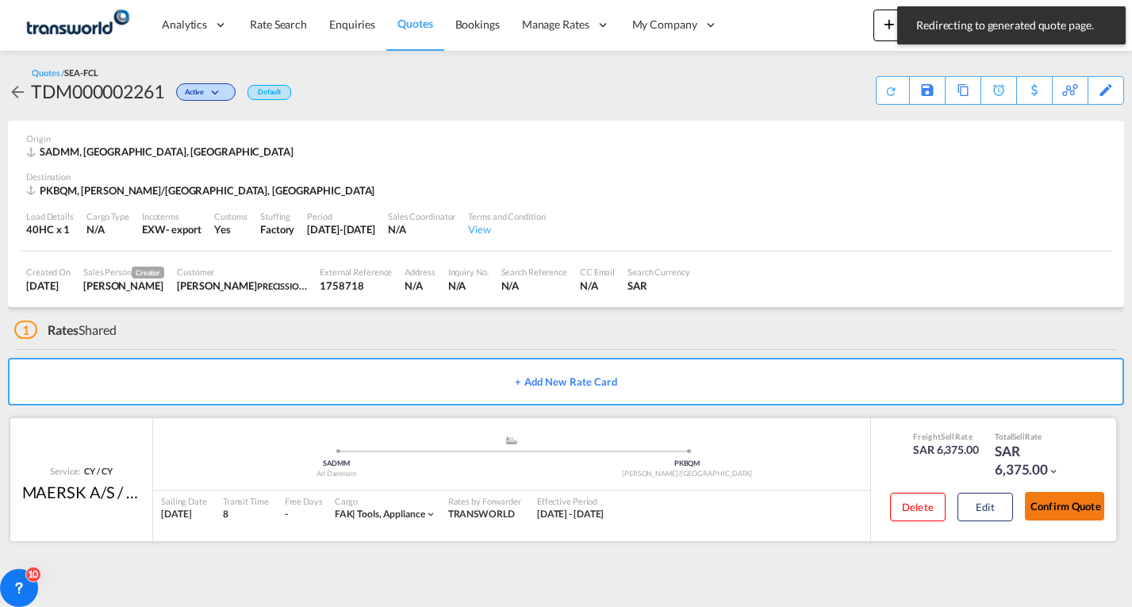
click at [1067, 501] on button "Confirm Quote" at bounding box center [1064, 506] width 79 height 29
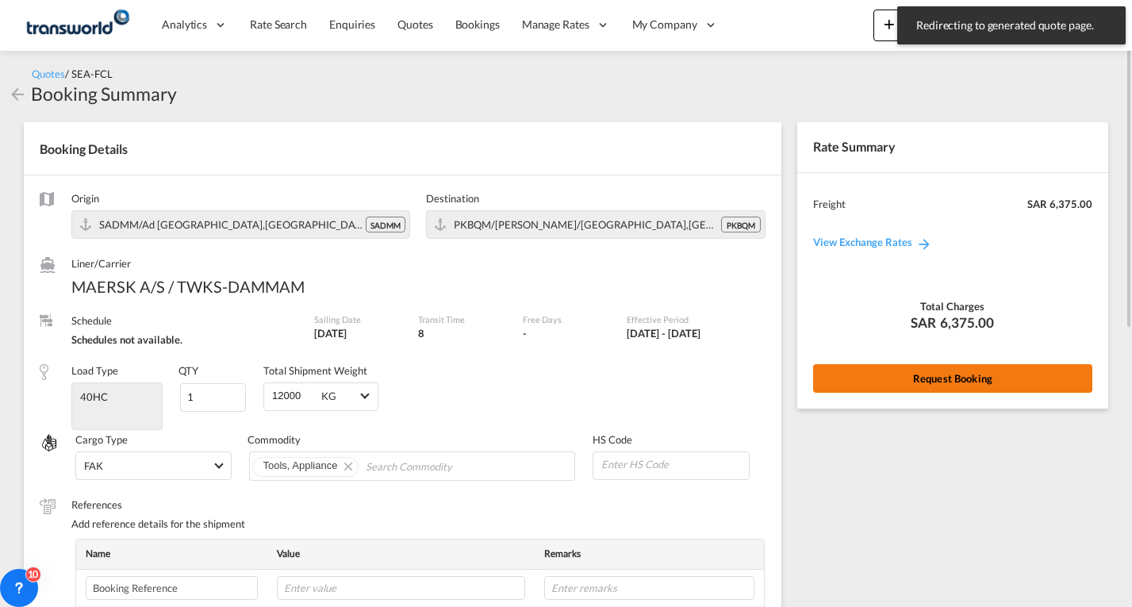
click at [878, 377] on button "Request Booking" at bounding box center [952, 378] width 279 height 29
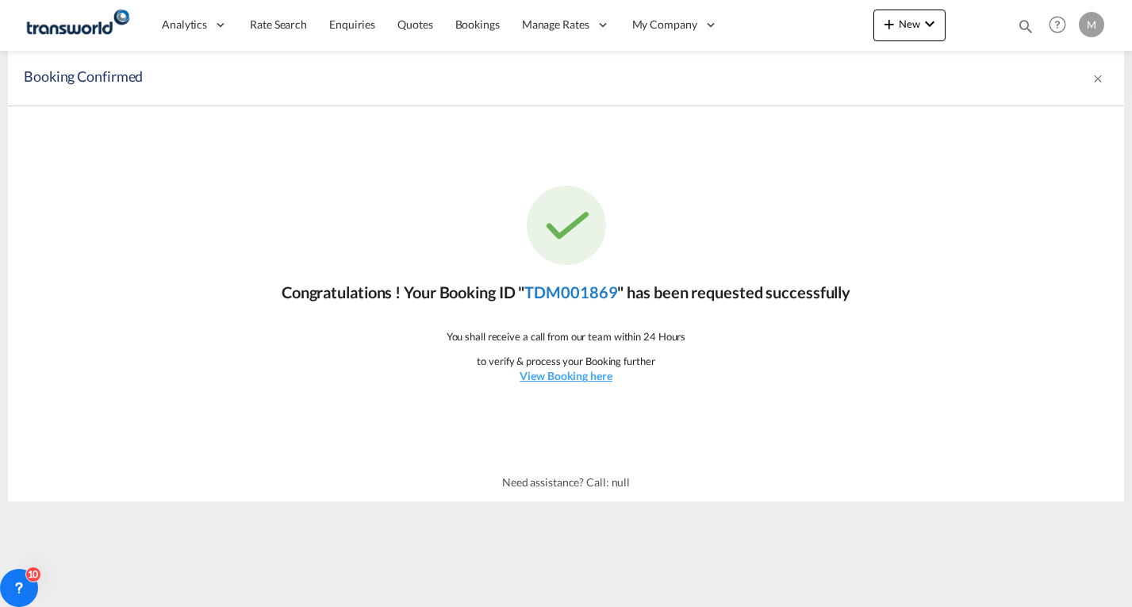
click at [583, 295] on link "TDM001869" at bounding box center [570, 291] width 93 height 19
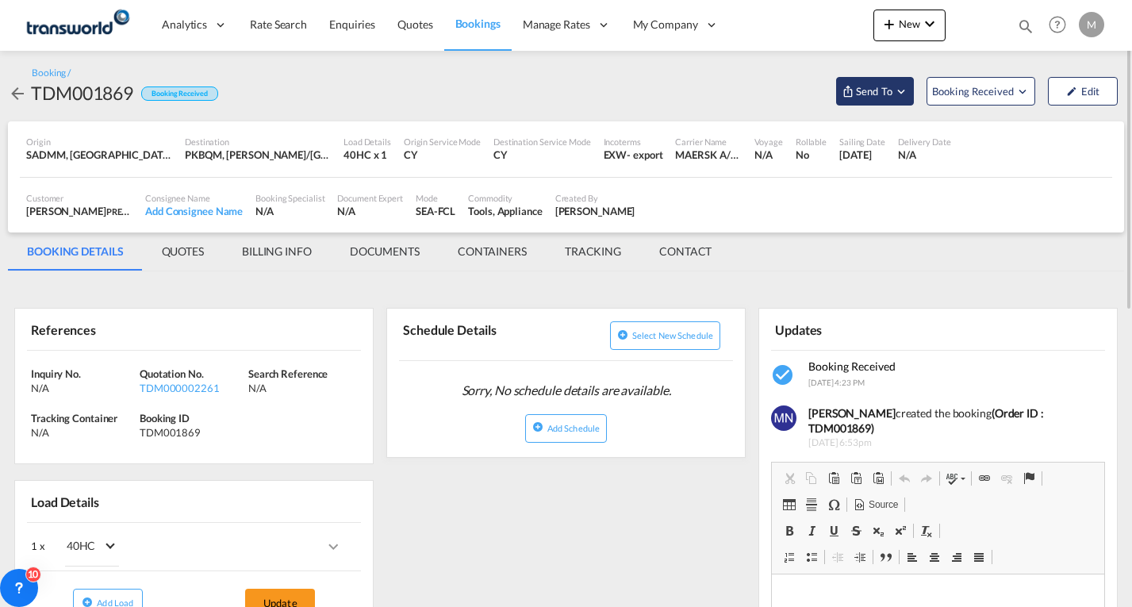
click at [874, 88] on span "Send To" at bounding box center [874, 91] width 40 height 16
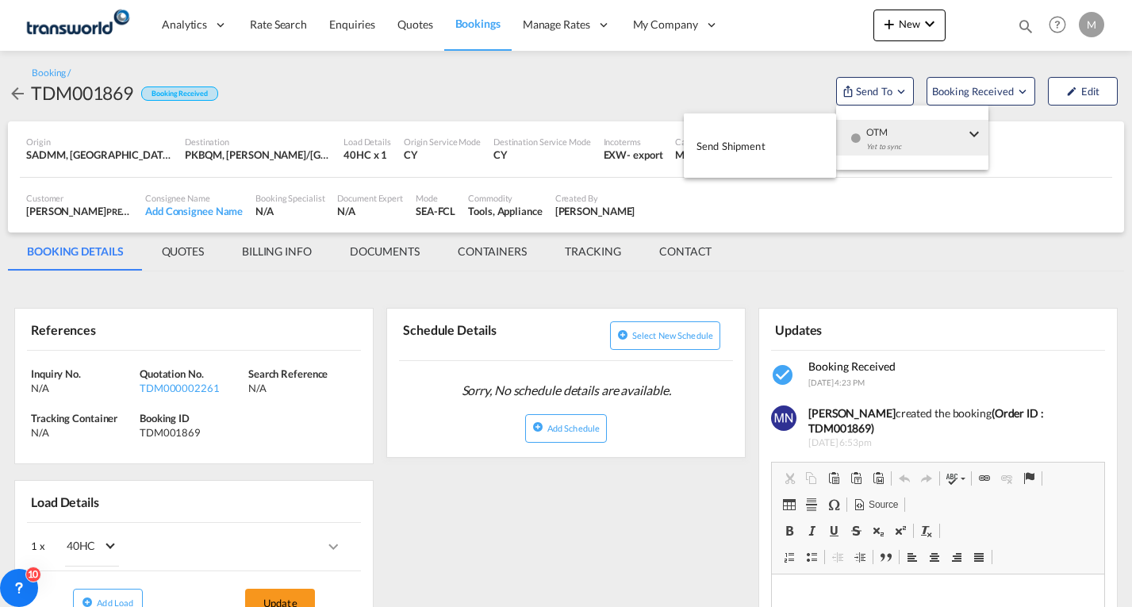
click at [730, 148] on span "Send Shipment" at bounding box center [730, 145] width 69 height 25
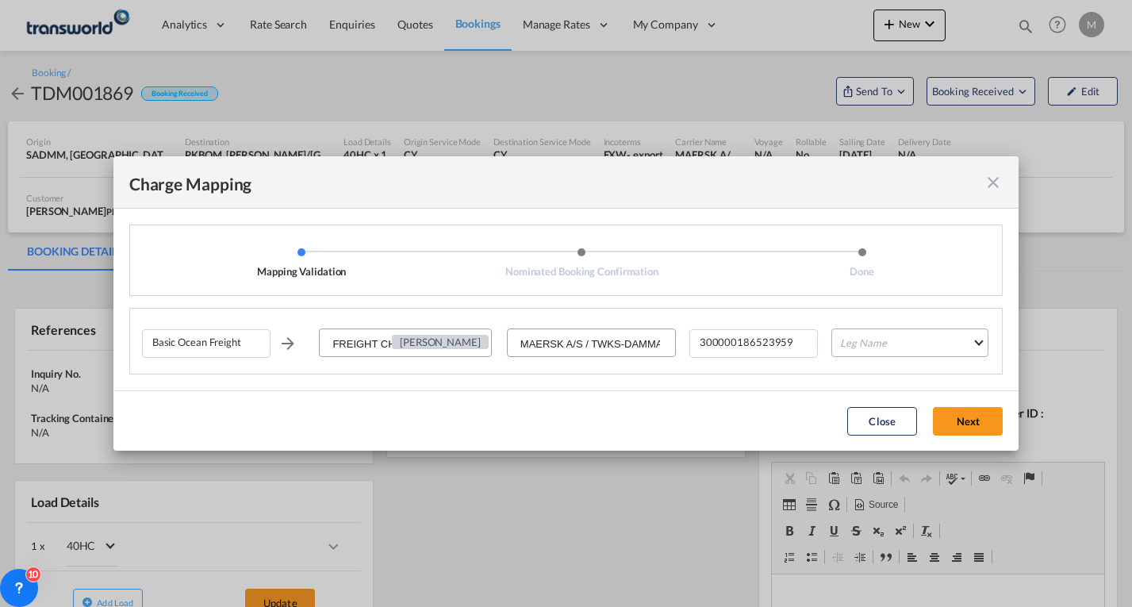
click at [861, 351] on md-select "Leg Name HANDLING ORIGIN VESSEL HANDLING DESTINATION OTHERS TL PICK UP CUSTOMS …" at bounding box center [909, 342] width 157 height 29
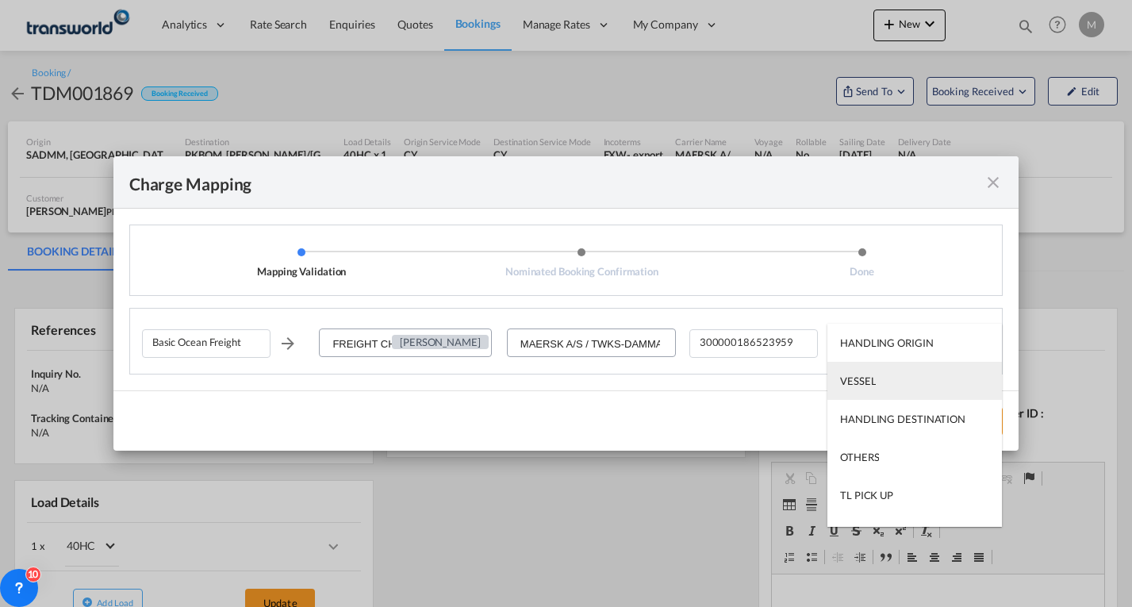
click at [874, 383] on div "VESSEL" at bounding box center [858, 381] width 36 height 14
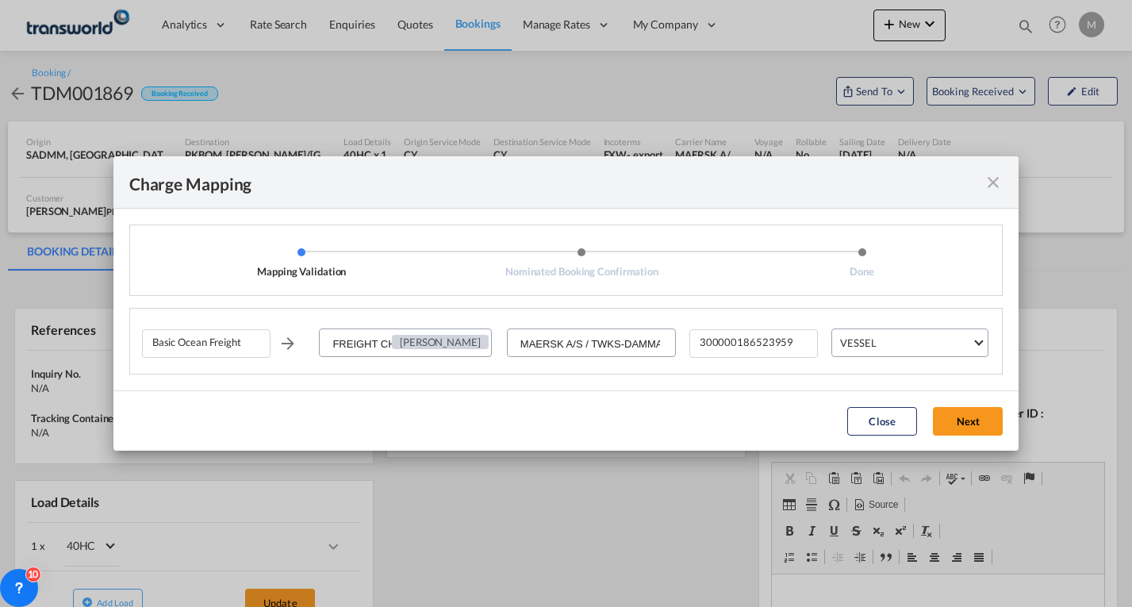
click at [964, 417] on button "Next" at bounding box center [968, 421] width 70 height 29
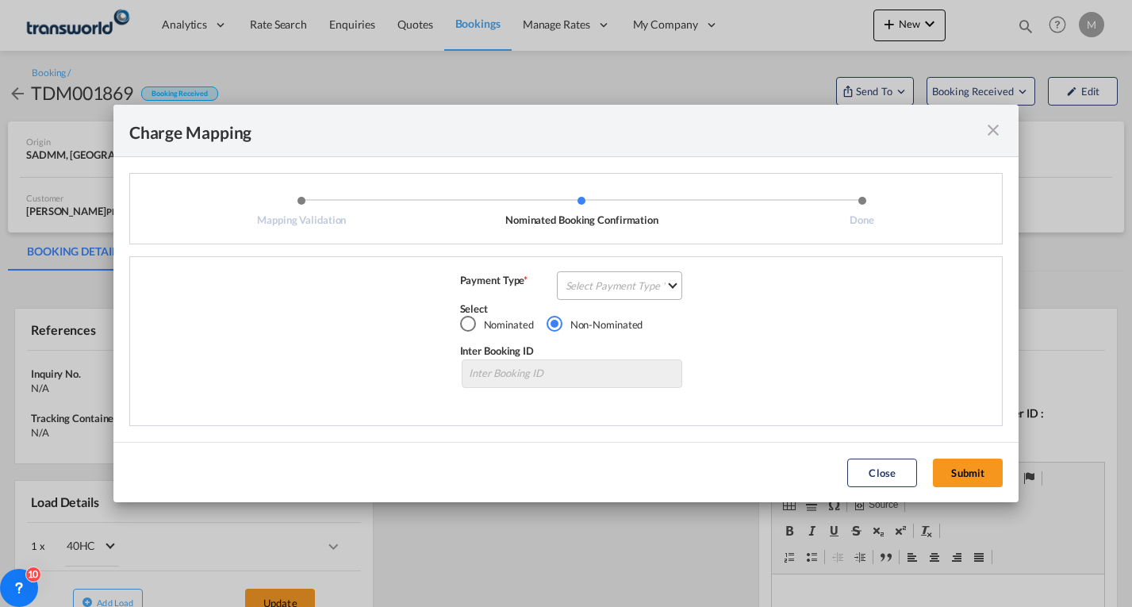
click at [634, 285] on md-select "Select Payment Type COLLECT PREPAID" at bounding box center [620, 285] width 126 height 29
click at [603, 322] on div "PREPAID" at bounding box center [587, 323] width 42 height 14
click at [953, 475] on button "Submit" at bounding box center [968, 472] width 70 height 29
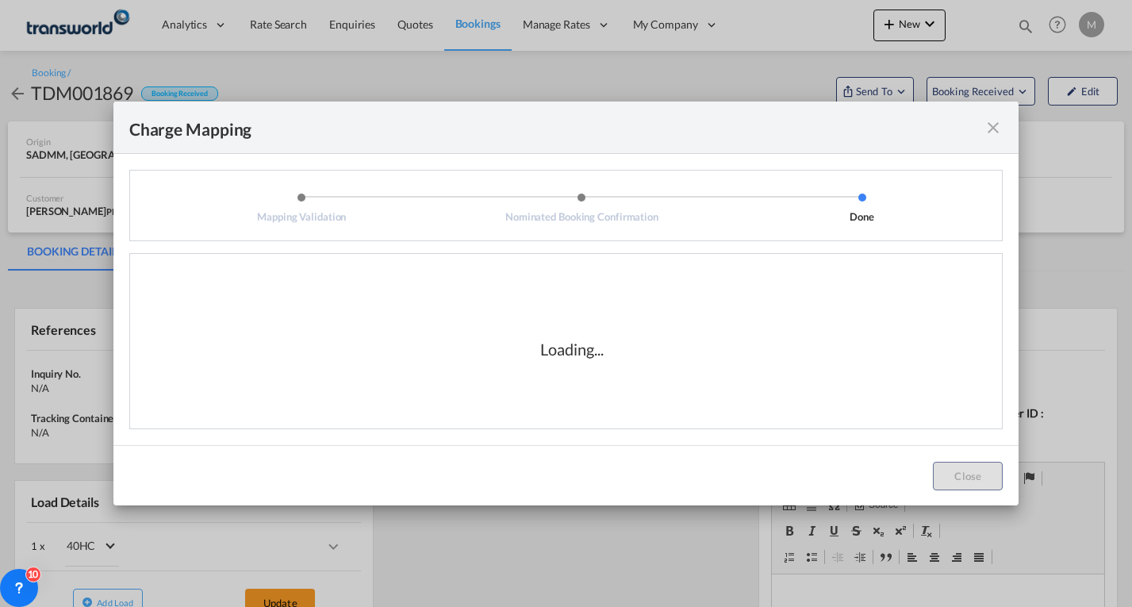
click at [993, 127] on md-icon "icon-close fg-AAA8AD cursor" at bounding box center [992, 127] width 19 height 19
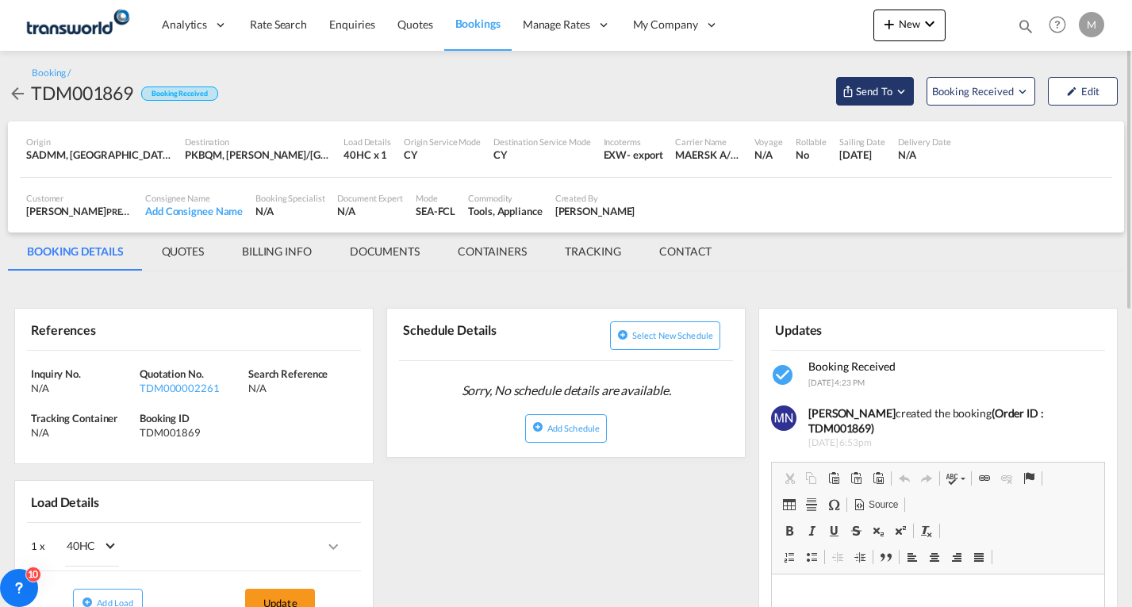
click at [878, 90] on span "Send To" at bounding box center [874, 91] width 40 height 16
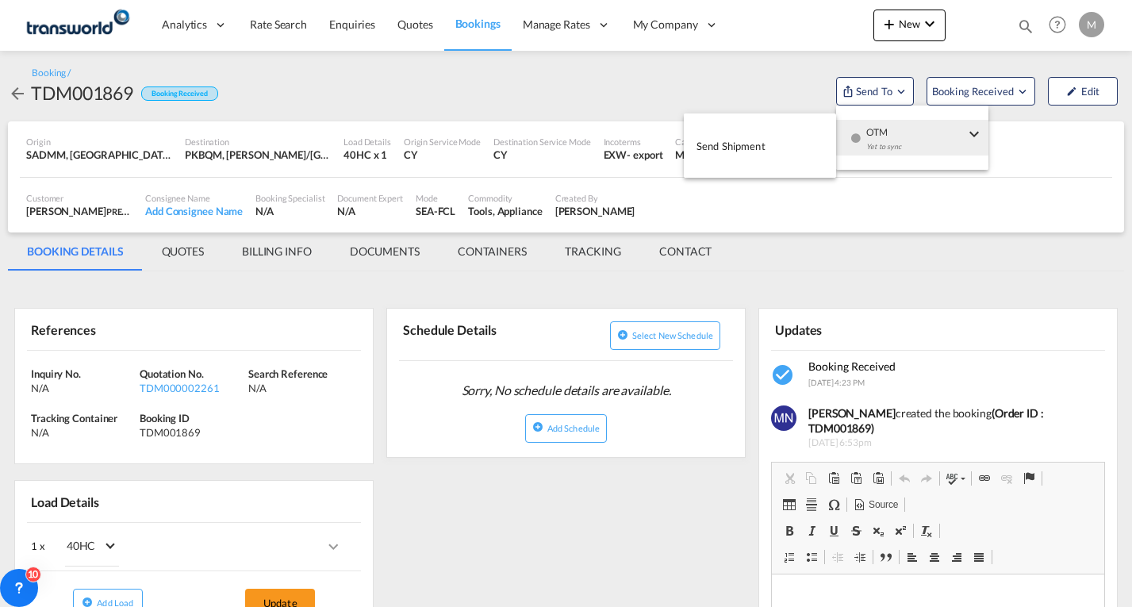
click at [743, 148] on span "Send Shipment" at bounding box center [730, 145] width 69 height 25
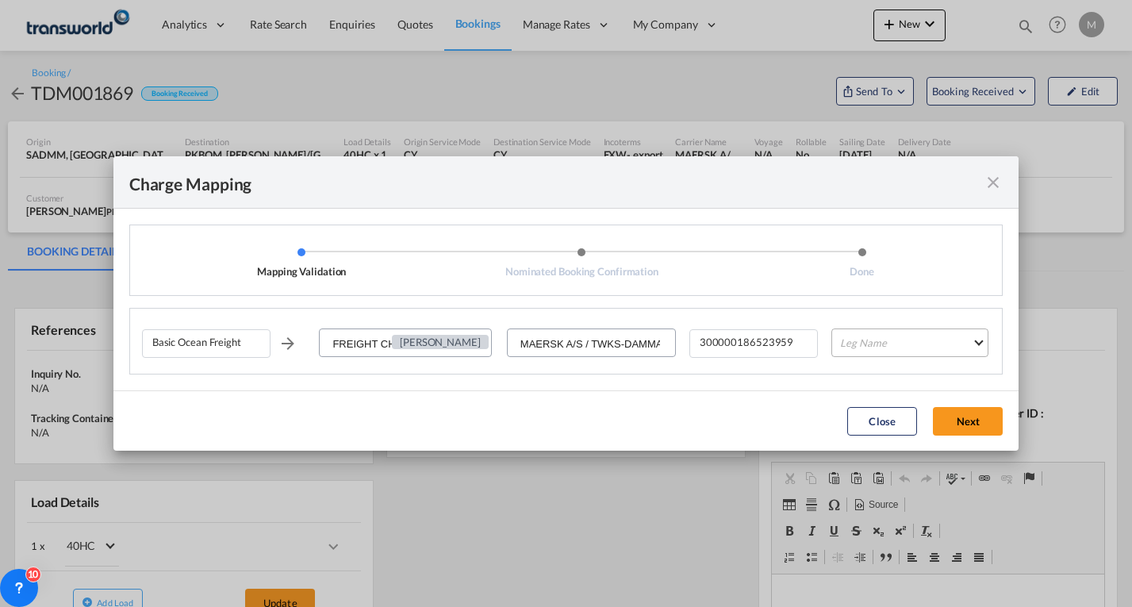
click at [847, 347] on md-select "Leg Name HANDLING ORIGIN VESSEL HANDLING DESTINATION OTHERS TL PICK UP CUSTOMS …" at bounding box center [909, 342] width 157 height 29
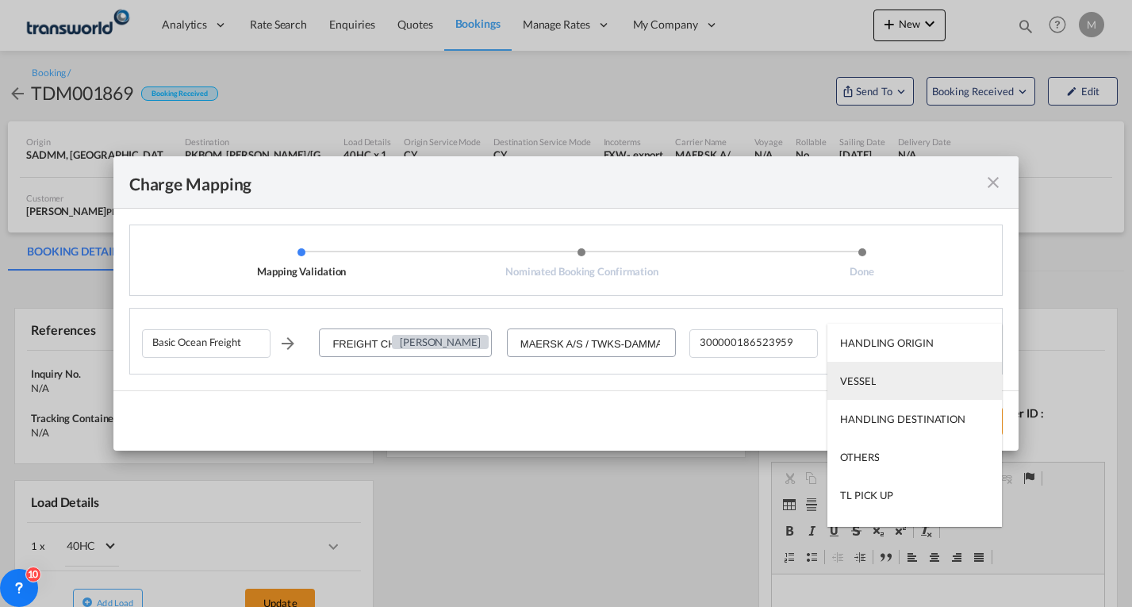
click at [869, 387] on div "VESSEL" at bounding box center [858, 381] width 36 height 14
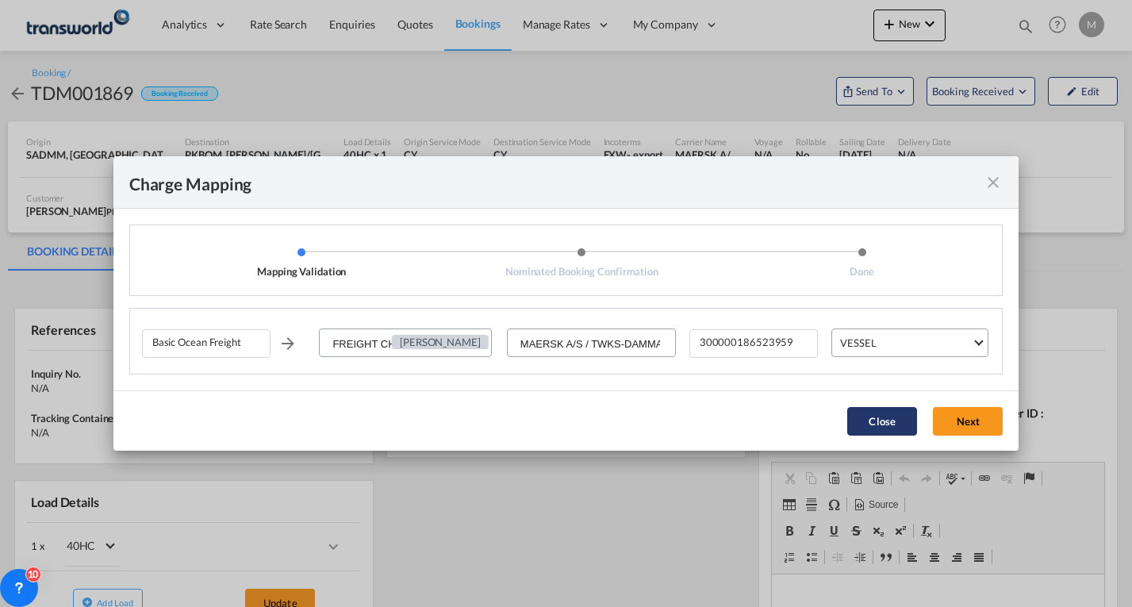
click at [885, 430] on button "Close" at bounding box center [882, 421] width 70 height 29
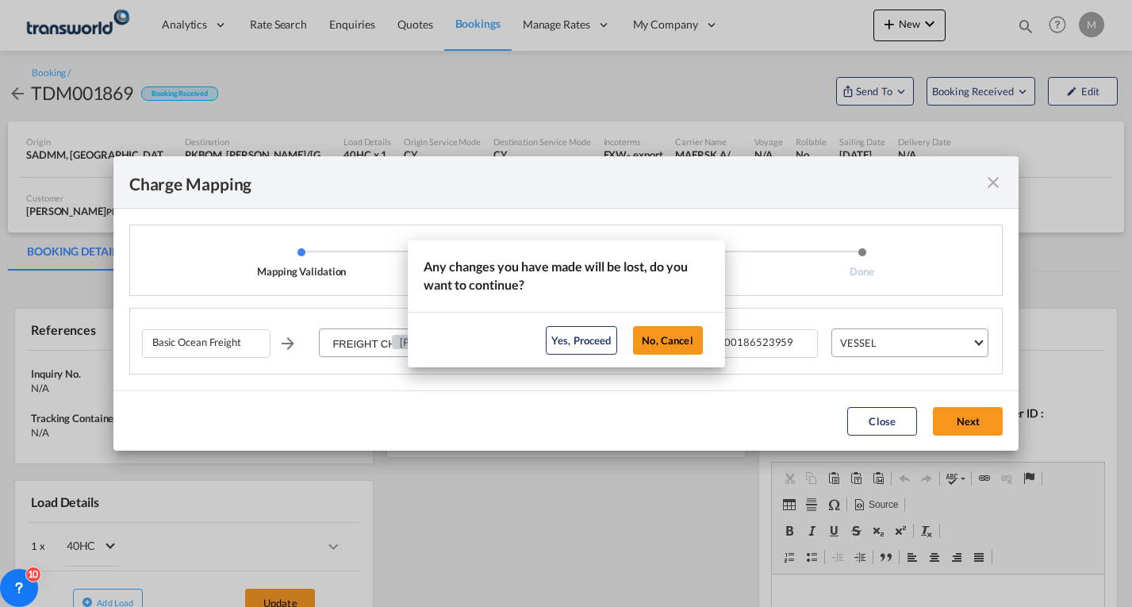
click at [995, 182] on div "Any changes you have made will be lost, do you want to continue? Yes, Proceed N…" at bounding box center [566, 303] width 1132 height 607
click at [990, 182] on div "Any changes you have made will be lost, do you want to continue? Yes, Proceed N…" at bounding box center [566, 303] width 1132 height 607
click at [662, 339] on button "No, Cancel" at bounding box center [668, 340] width 70 height 29
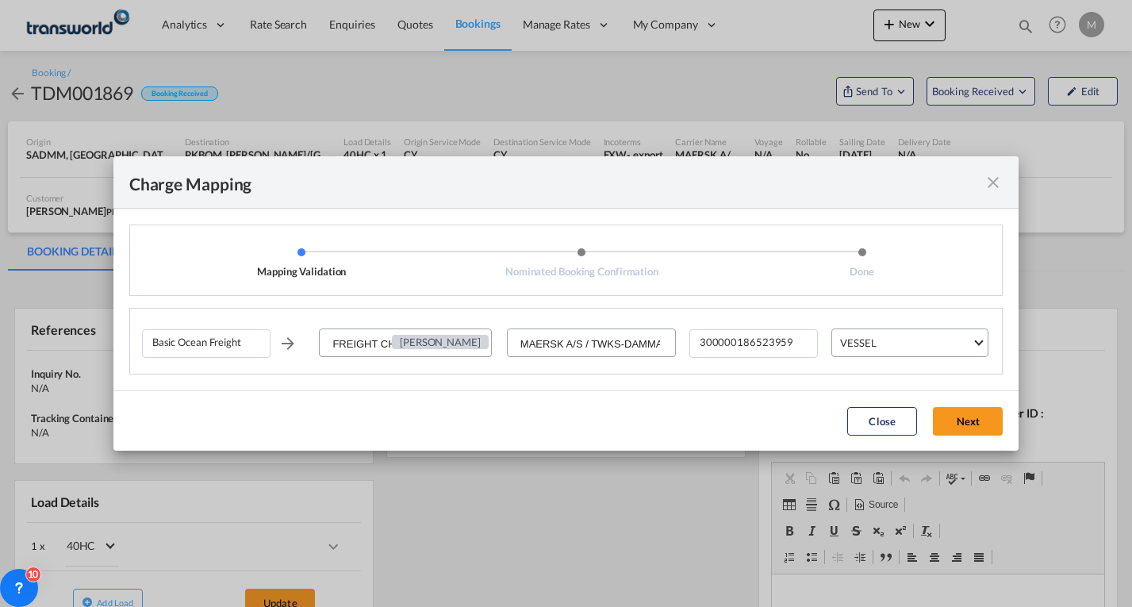
click at [991, 182] on md-icon "icon-close fg-AAA8AD cursor" at bounding box center [992, 182] width 19 height 19
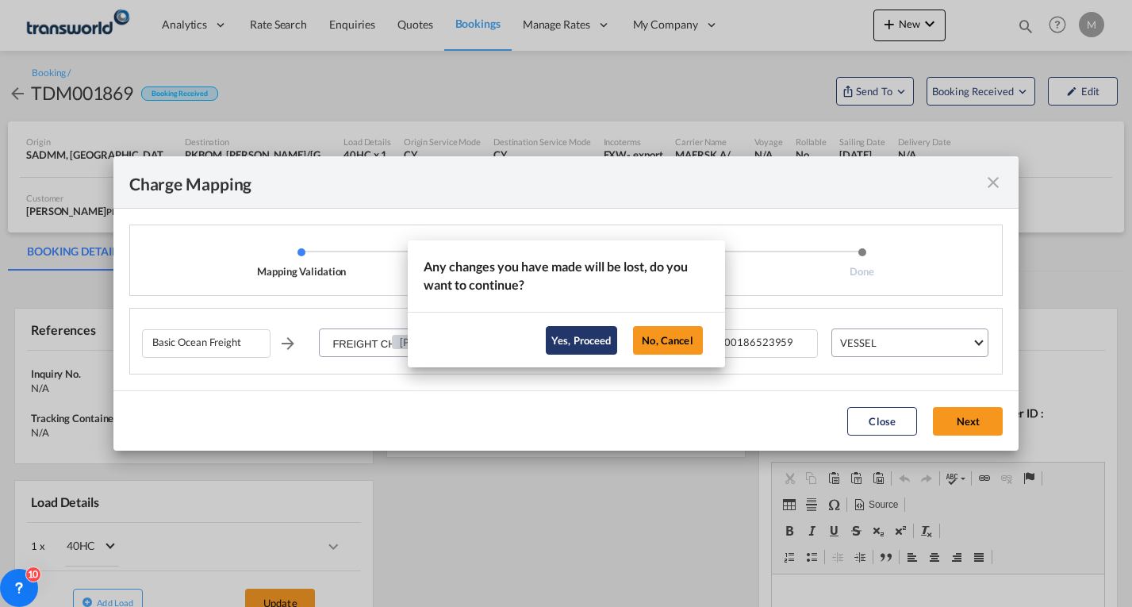
click at [584, 339] on button "Yes, Proceed" at bounding box center [581, 340] width 71 height 29
